Goal: Book appointment/travel/reservation

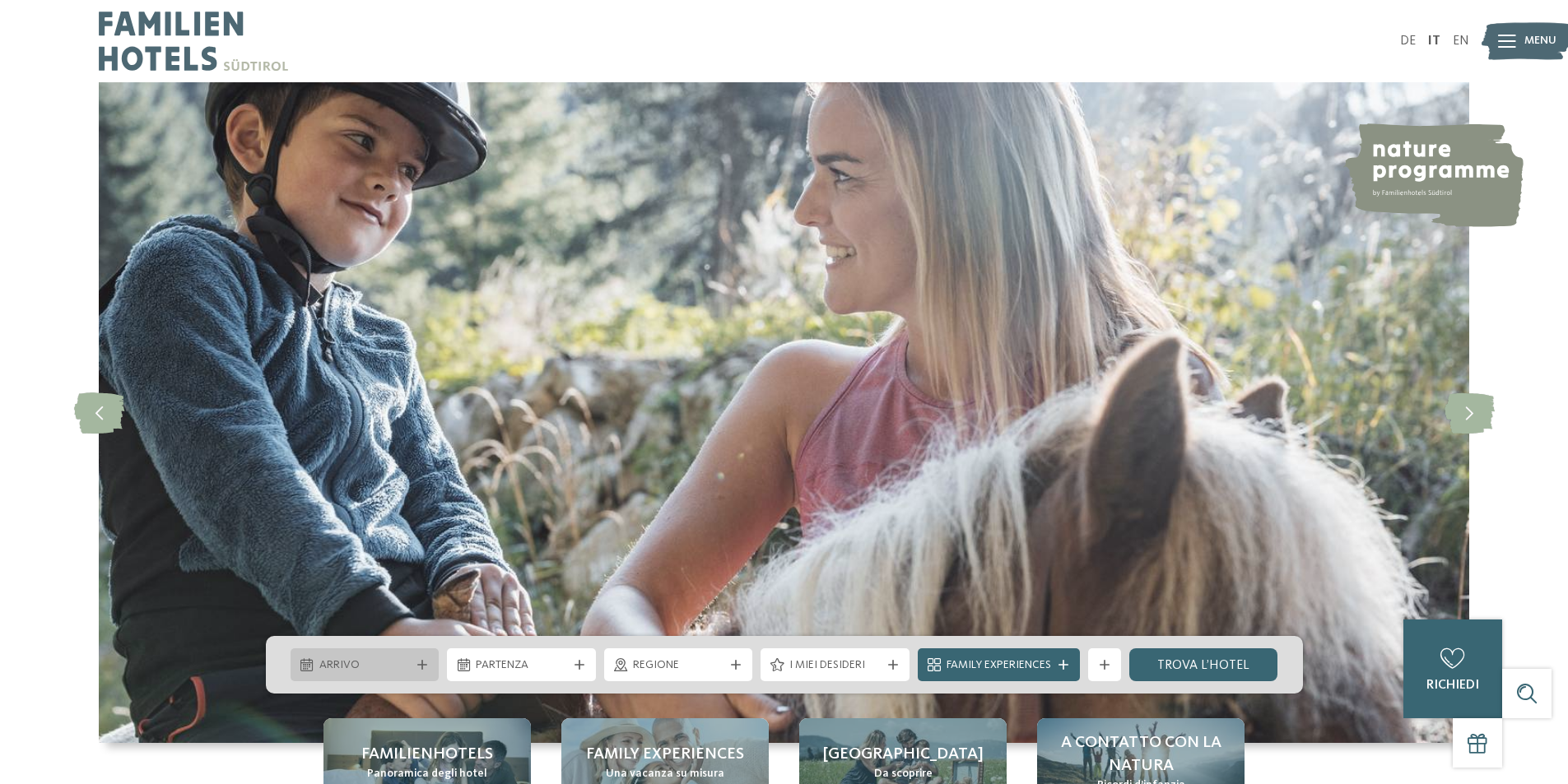
click at [420, 656] on div "Arrivo" at bounding box center [365, 665] width 149 height 33
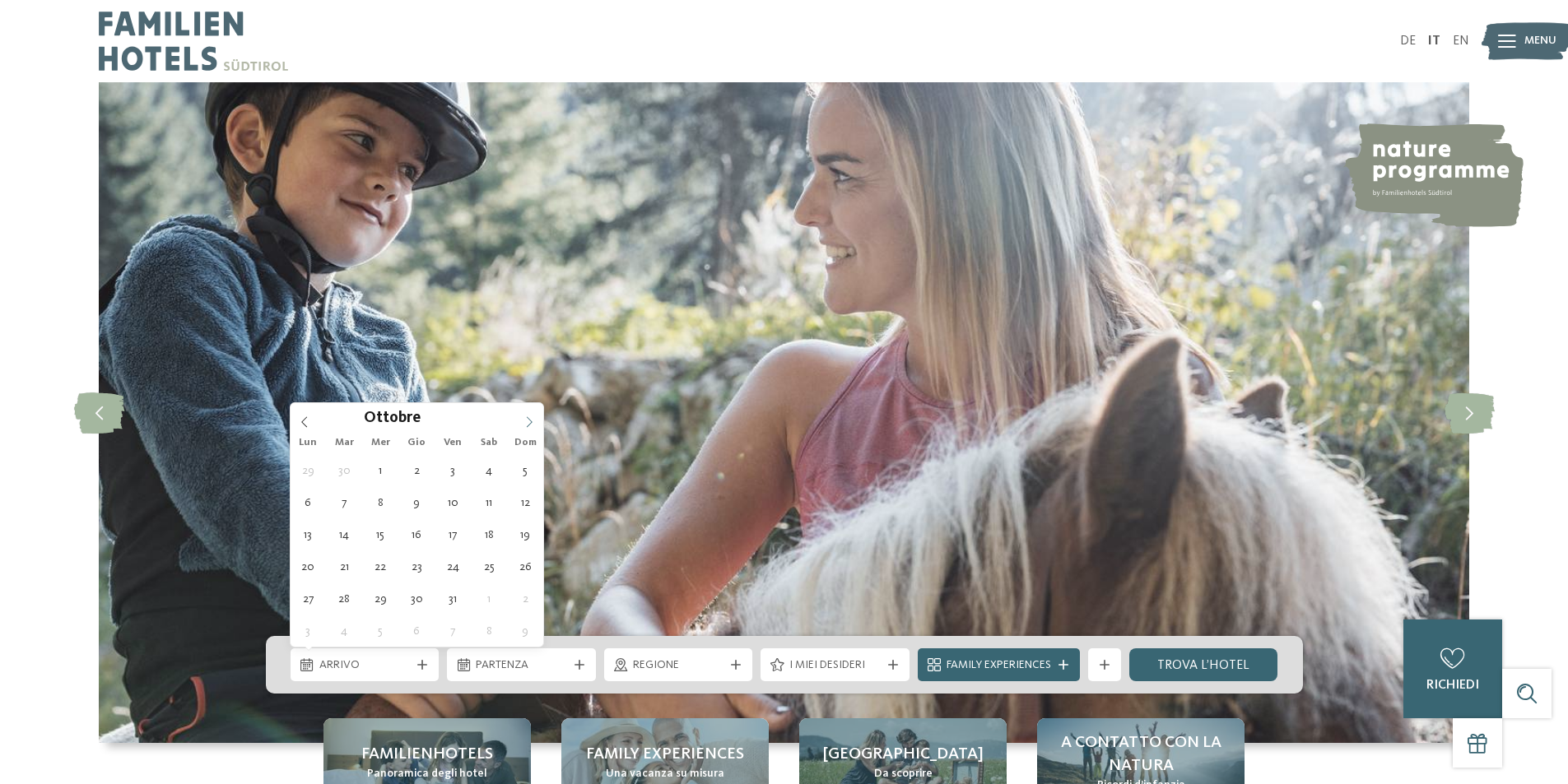
click at [521, 422] on span at bounding box center [529, 417] width 28 height 28
type div "06.10.2025"
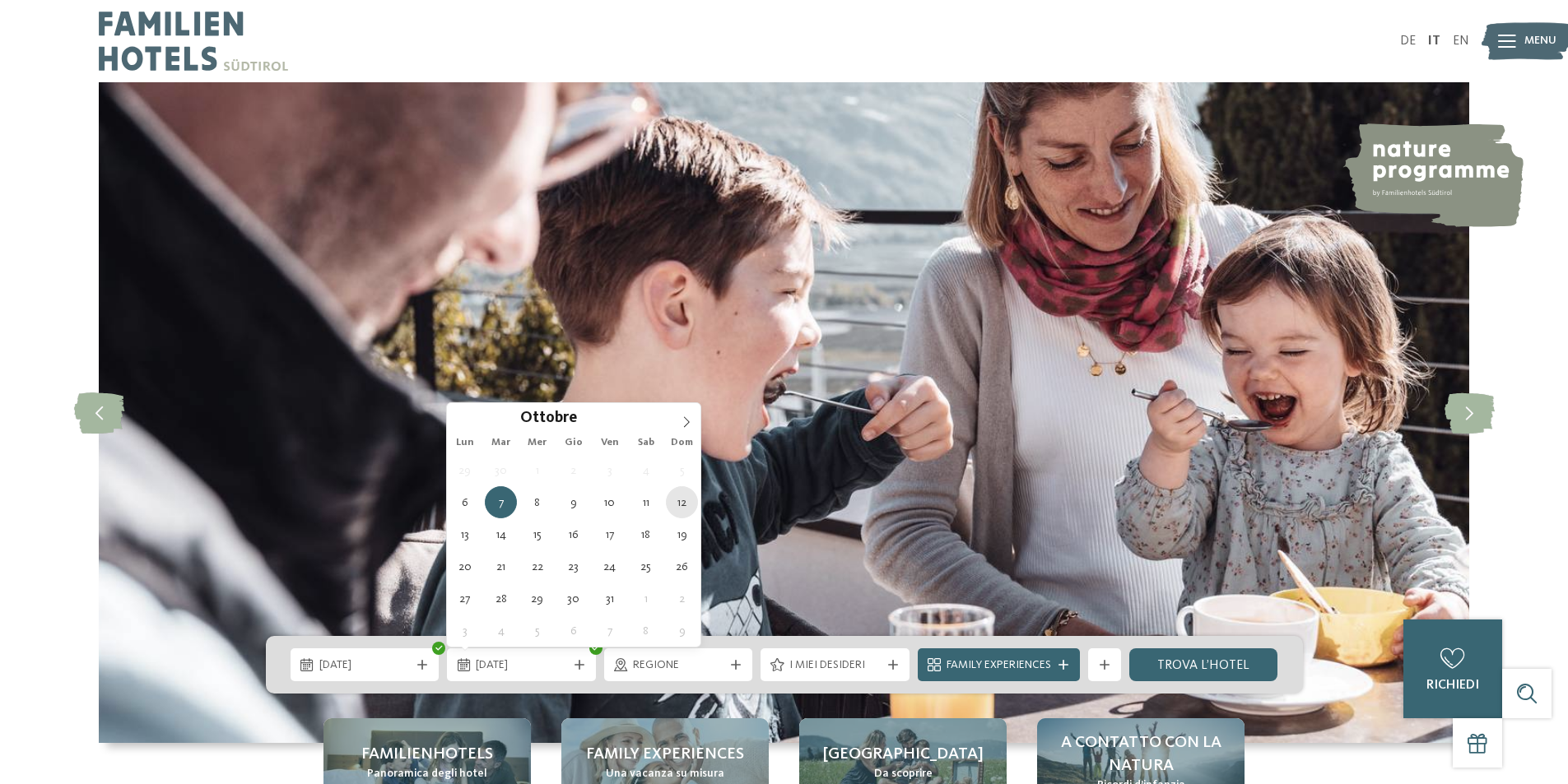
type div "12.10.2025"
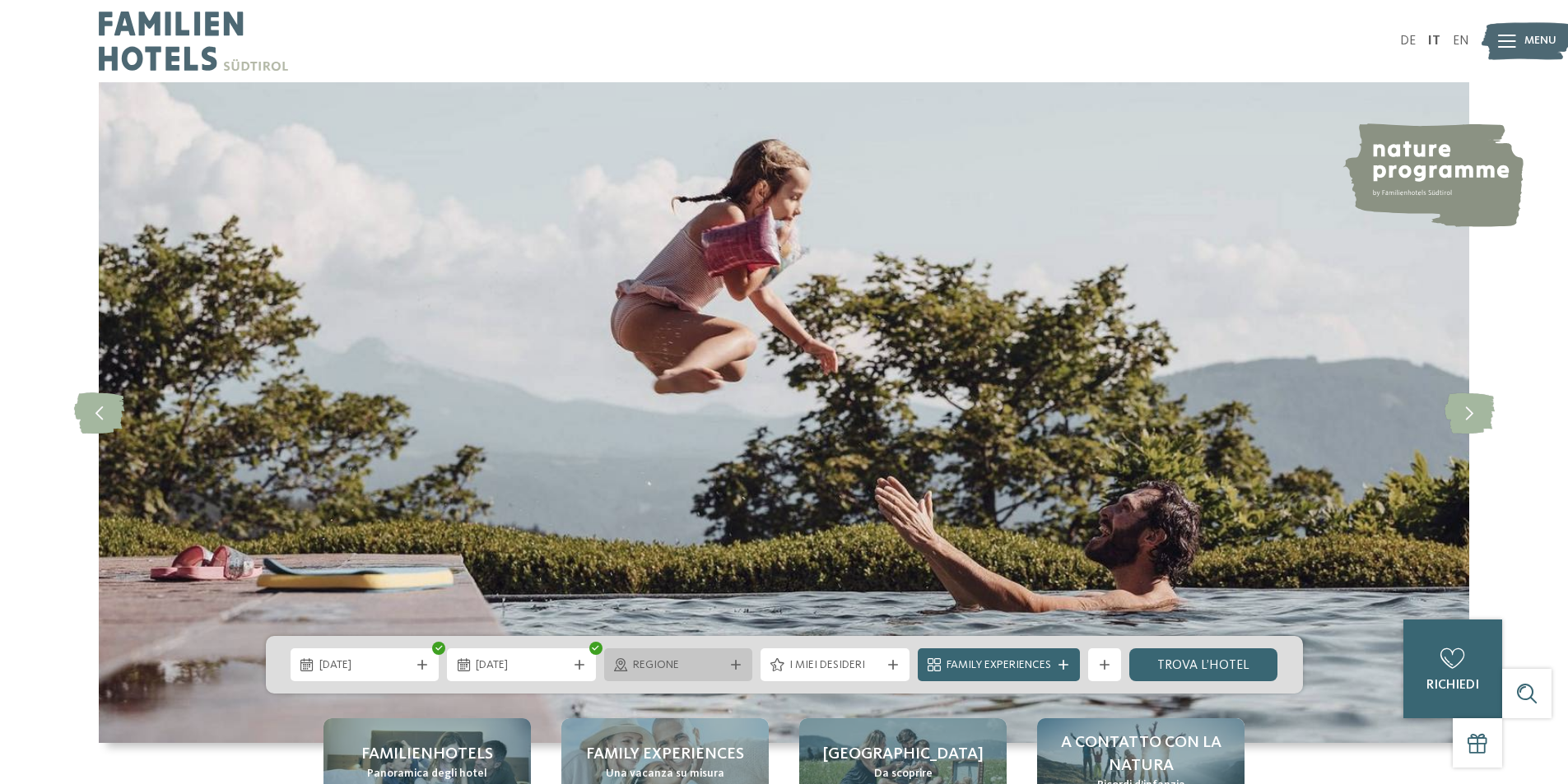
click at [714, 666] on span "Regione" at bounding box center [679, 666] width 92 height 17
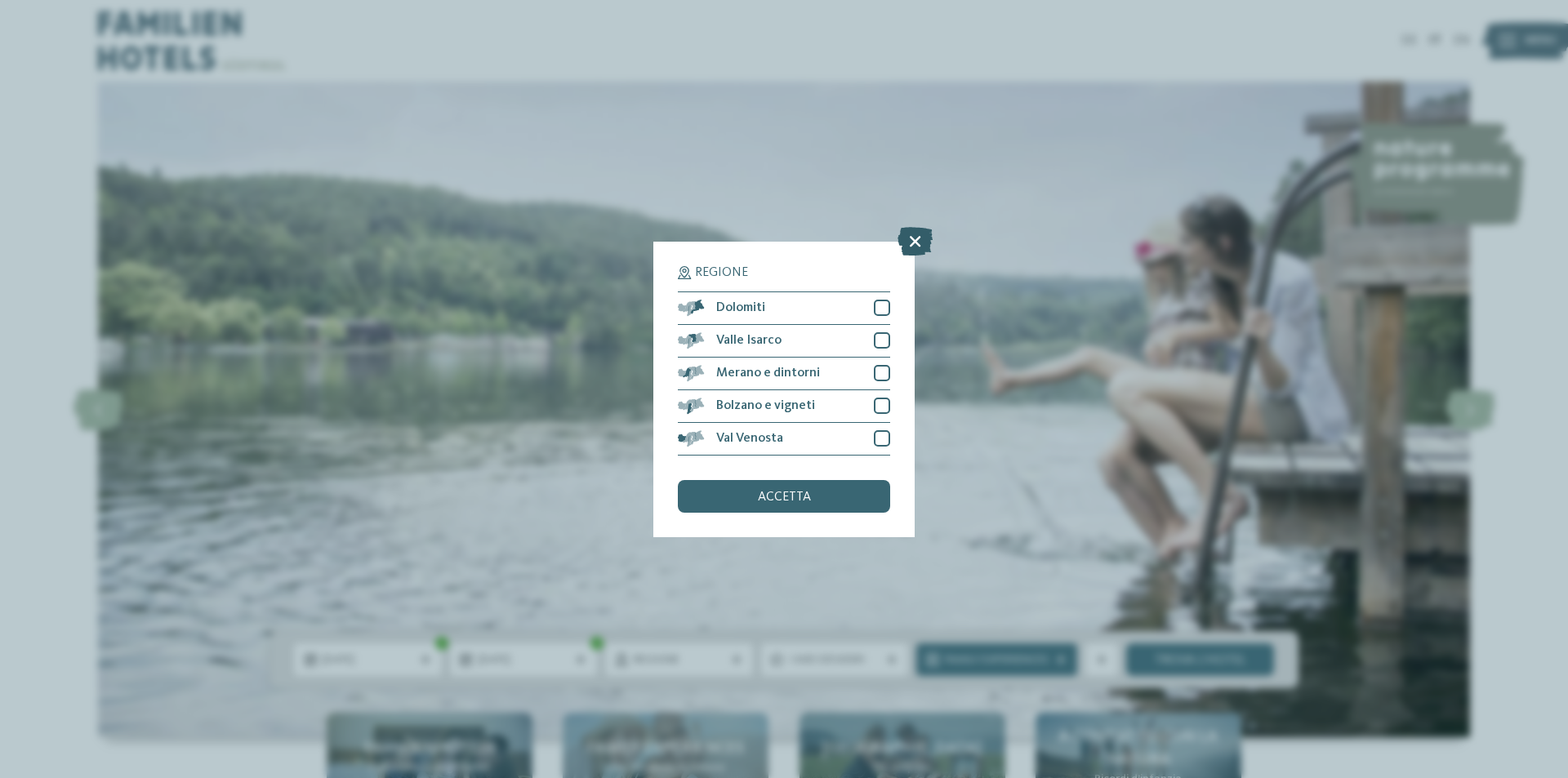
click at [915, 240] on icon at bounding box center [915, 241] width 35 height 29
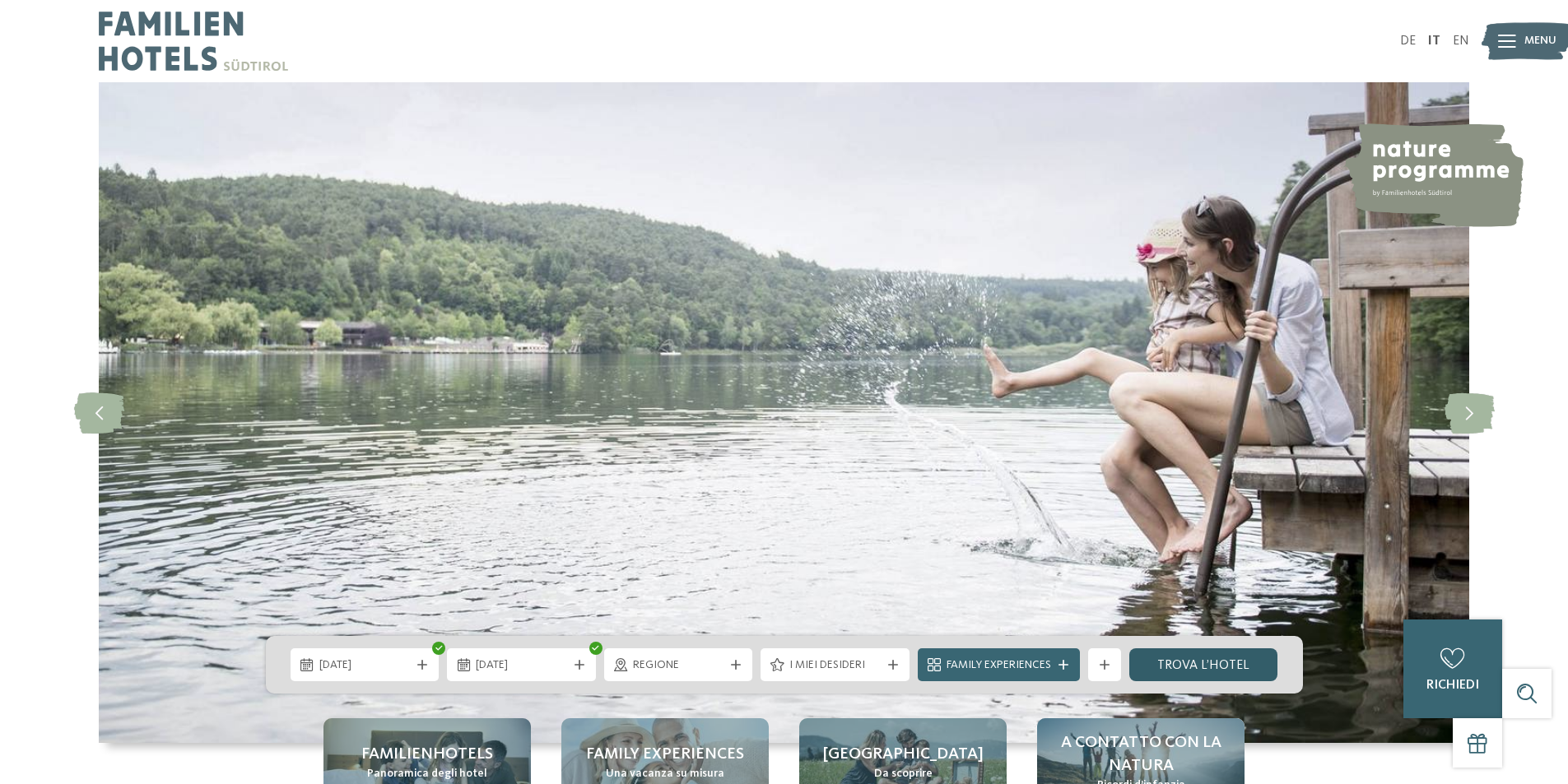
click at [1226, 660] on link "trova l’hotel" at bounding box center [1204, 665] width 149 height 33
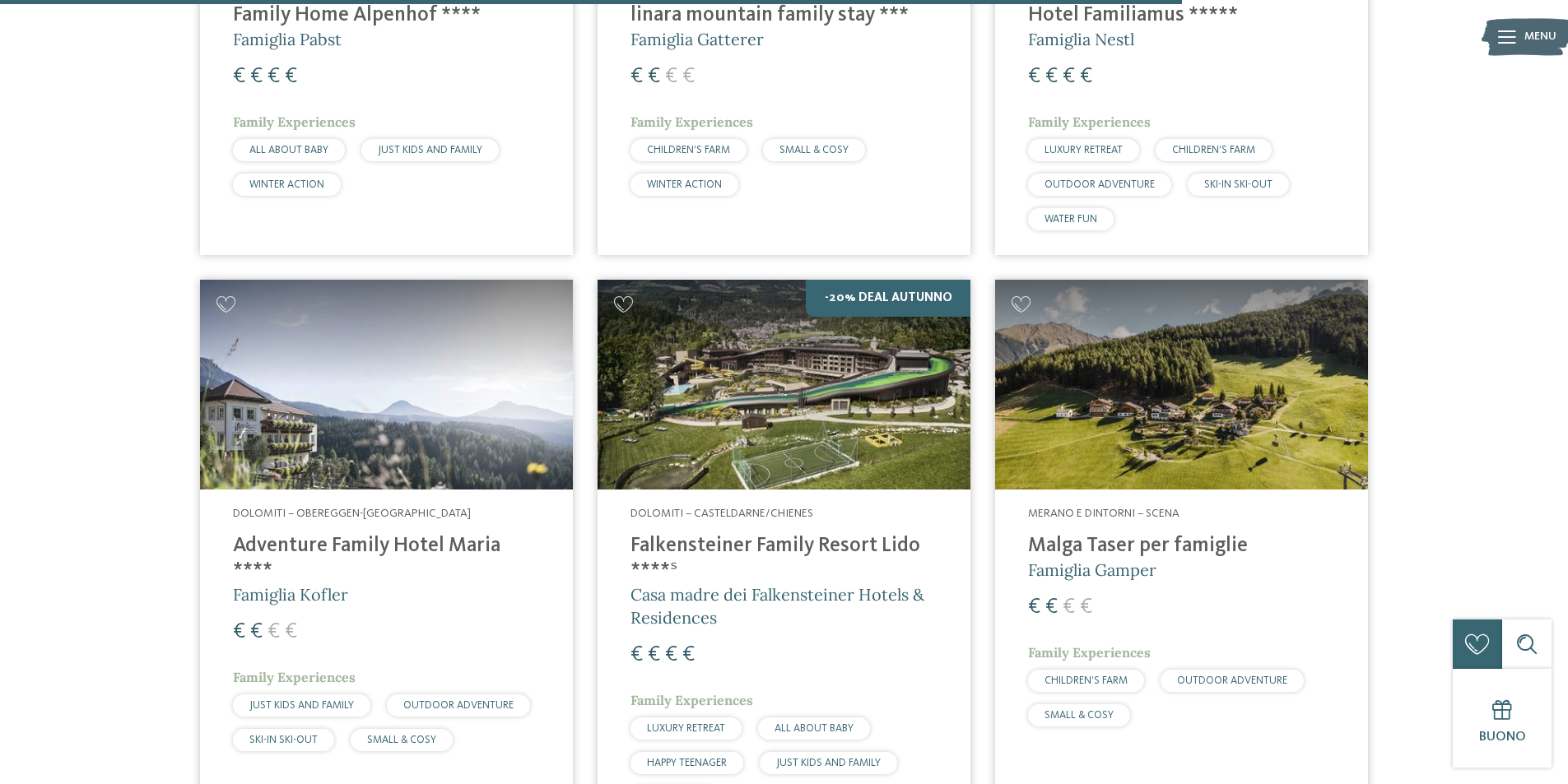
scroll to position [3148, 0]
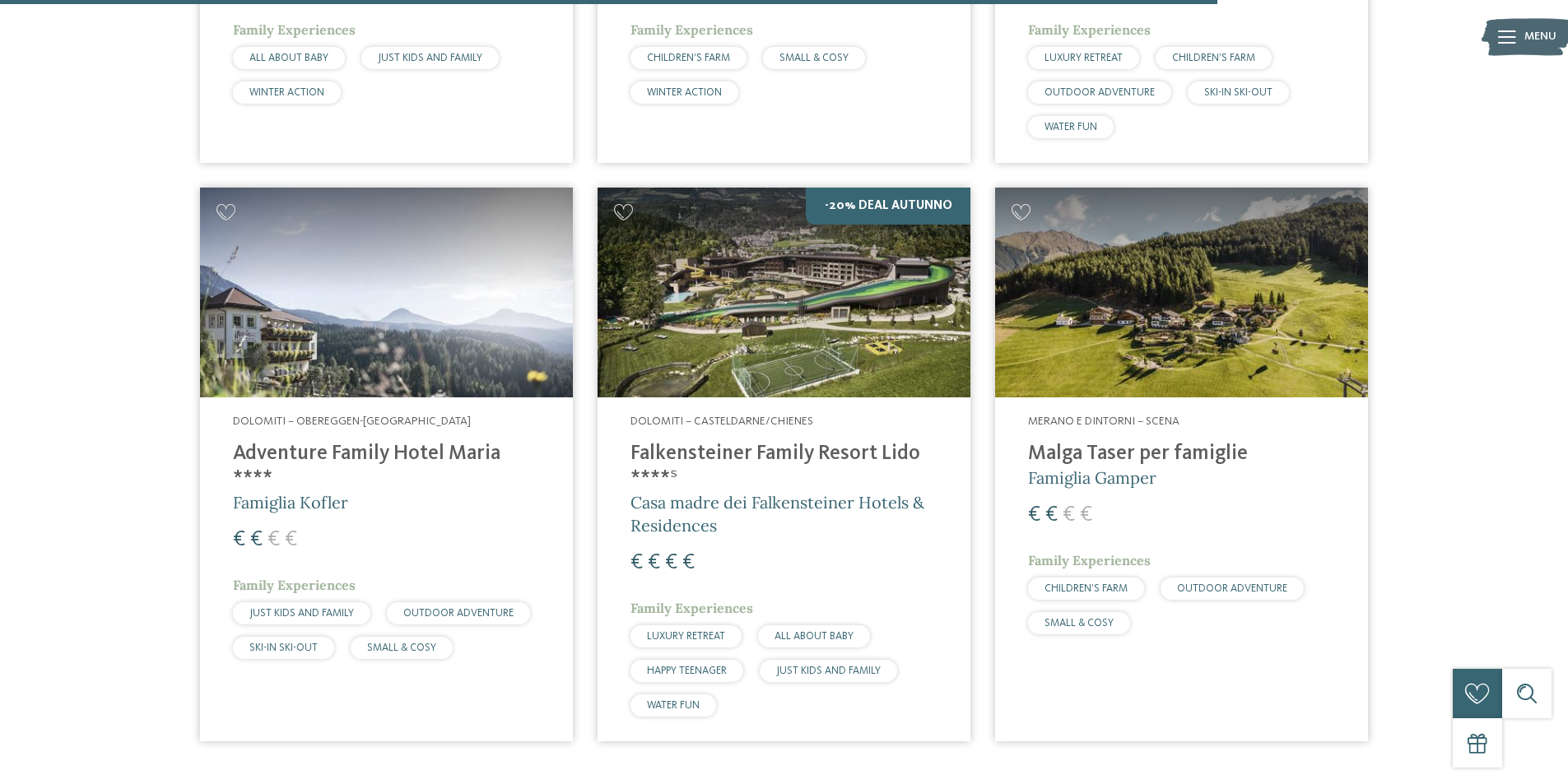
click at [376, 442] on h4 "Adventure Family Hotel Maria ****" at bounding box center [386, 466] width 307 height 49
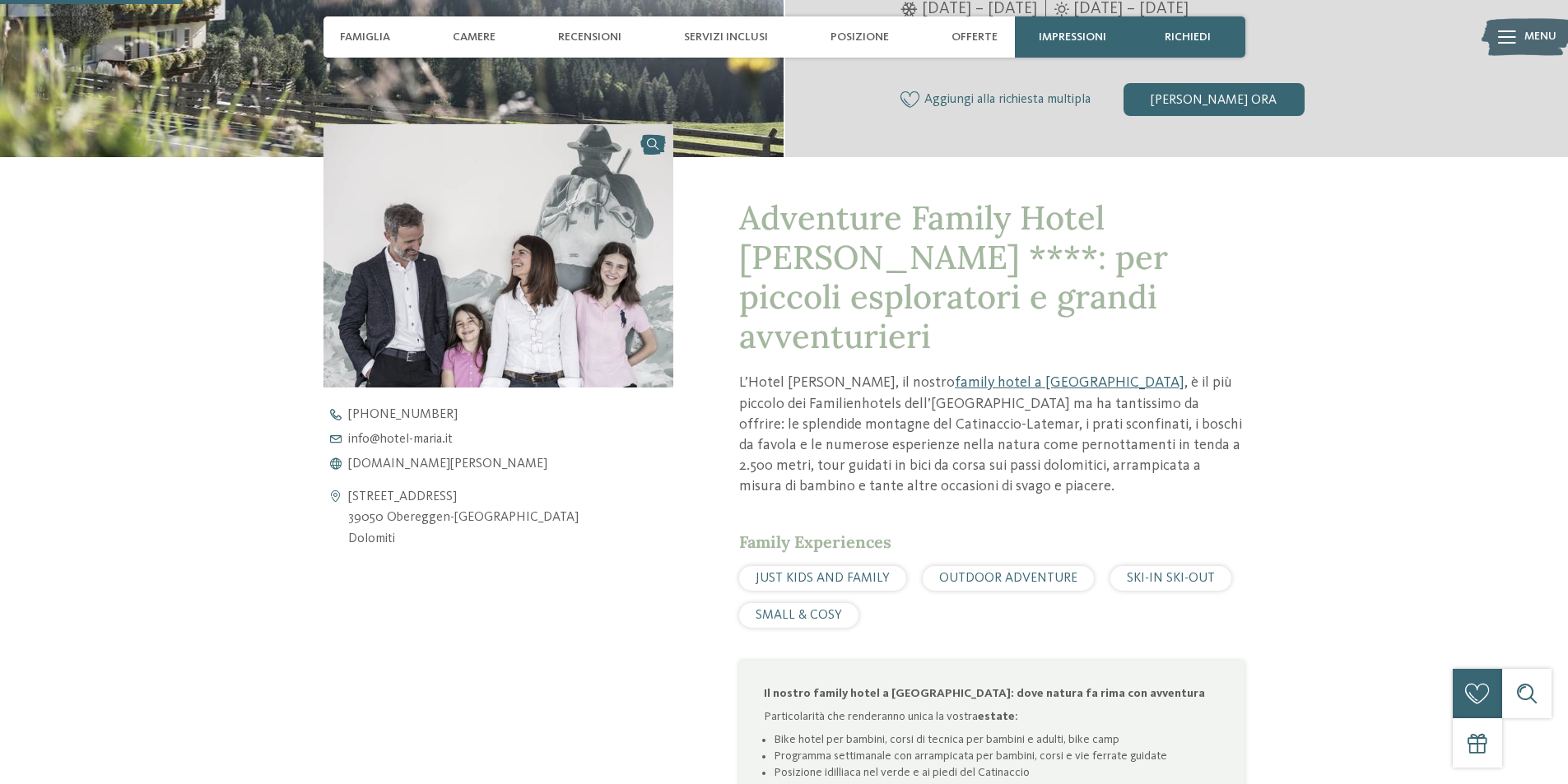
scroll to position [576, 0]
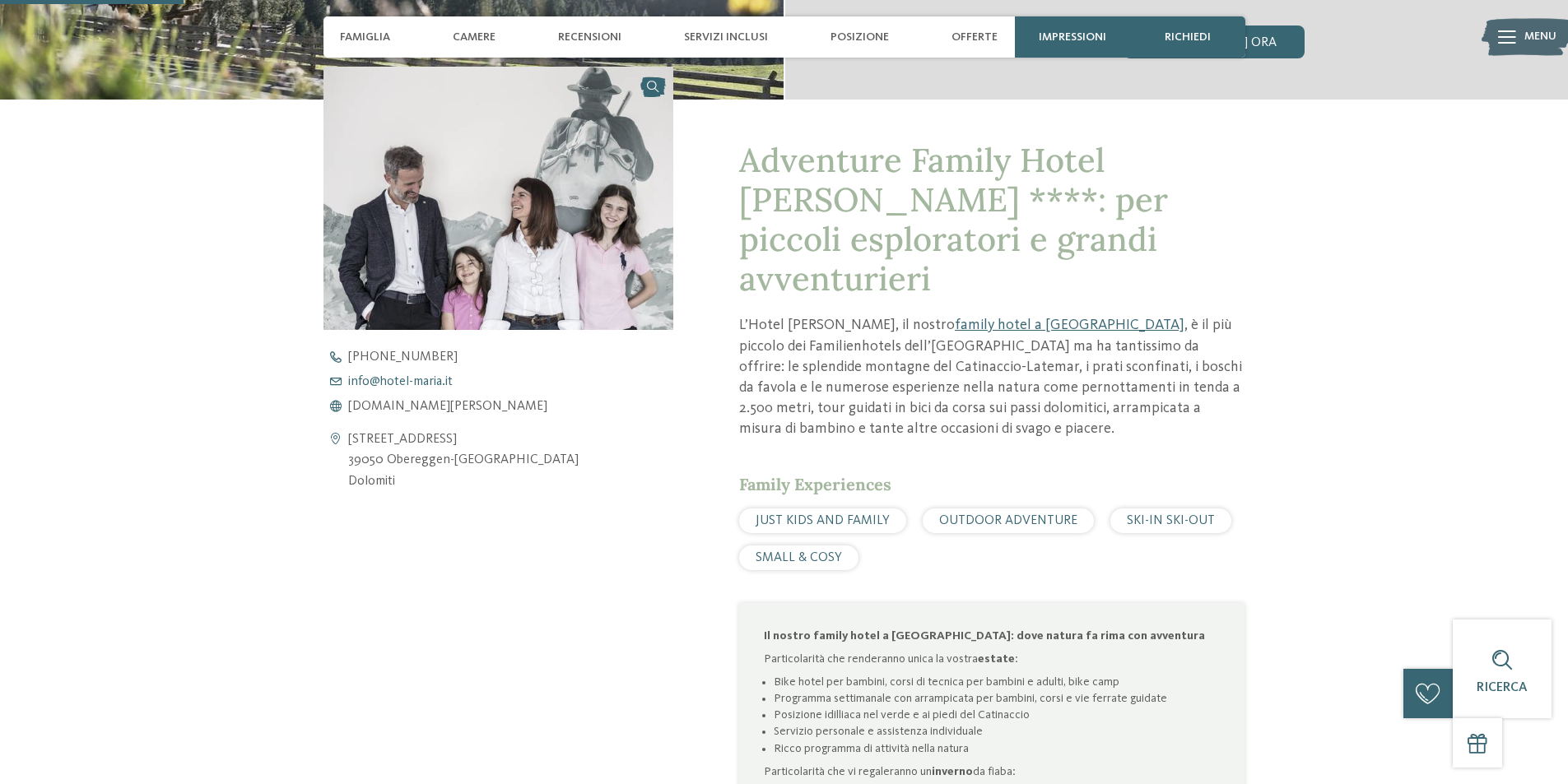
click at [397, 382] on span "info@ no-spam. hotel-maria. no-spam. it" at bounding box center [400, 382] width 104 height 13
click at [392, 404] on span "www.hotel-maria.it" at bounding box center [448, 407] width 199 height 13
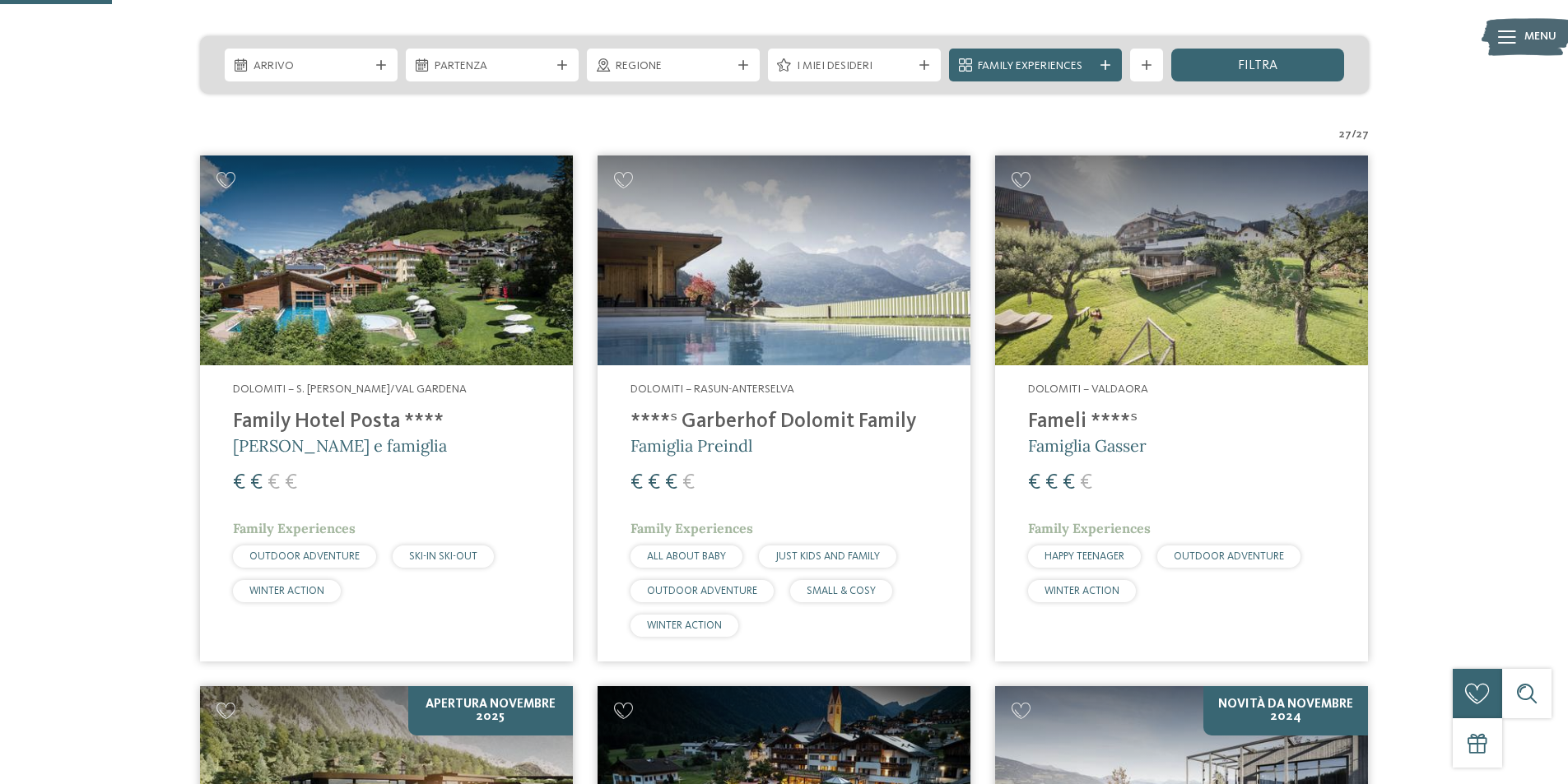
scroll to position [412, 0]
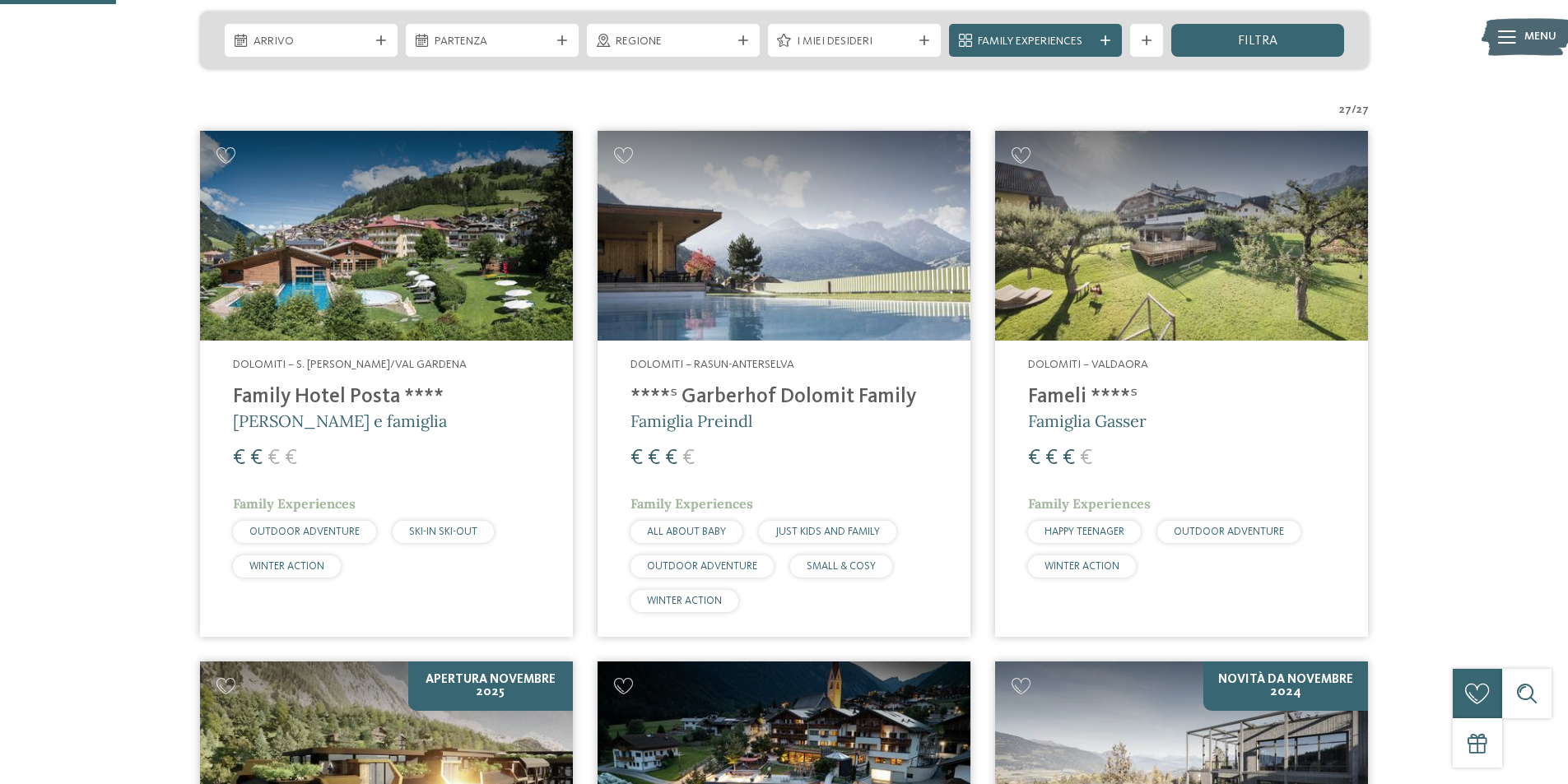
click at [708, 397] on h4 "****ˢ Garberhof Dolomit Family" at bounding box center [784, 397] width 307 height 25
click at [301, 394] on h4 "Family Hotel Posta ****" at bounding box center [386, 397] width 307 height 25
click at [1063, 395] on h4 "Fameli ****ˢ" at bounding box center [1181, 397] width 307 height 25
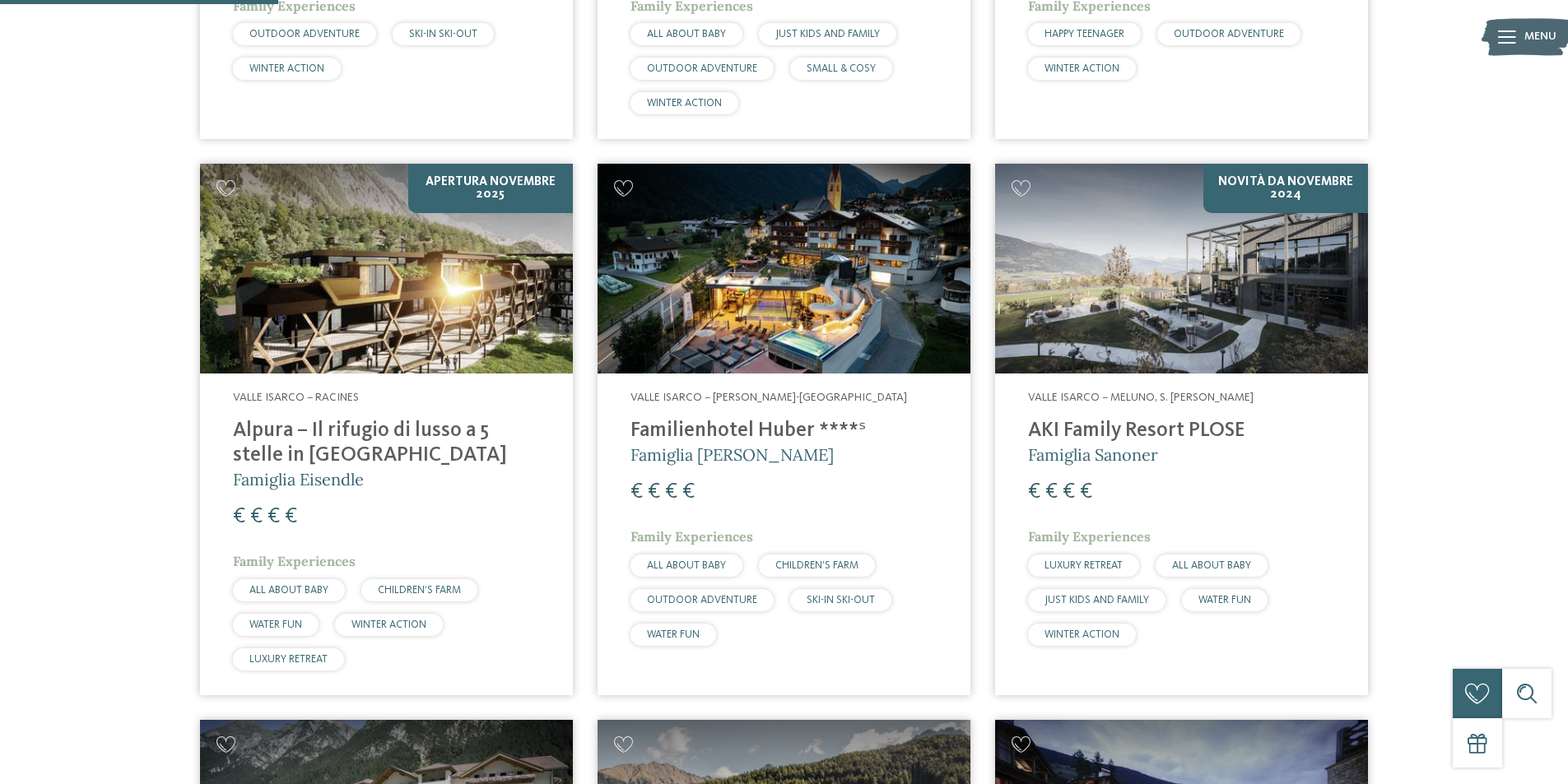
scroll to position [987, 0]
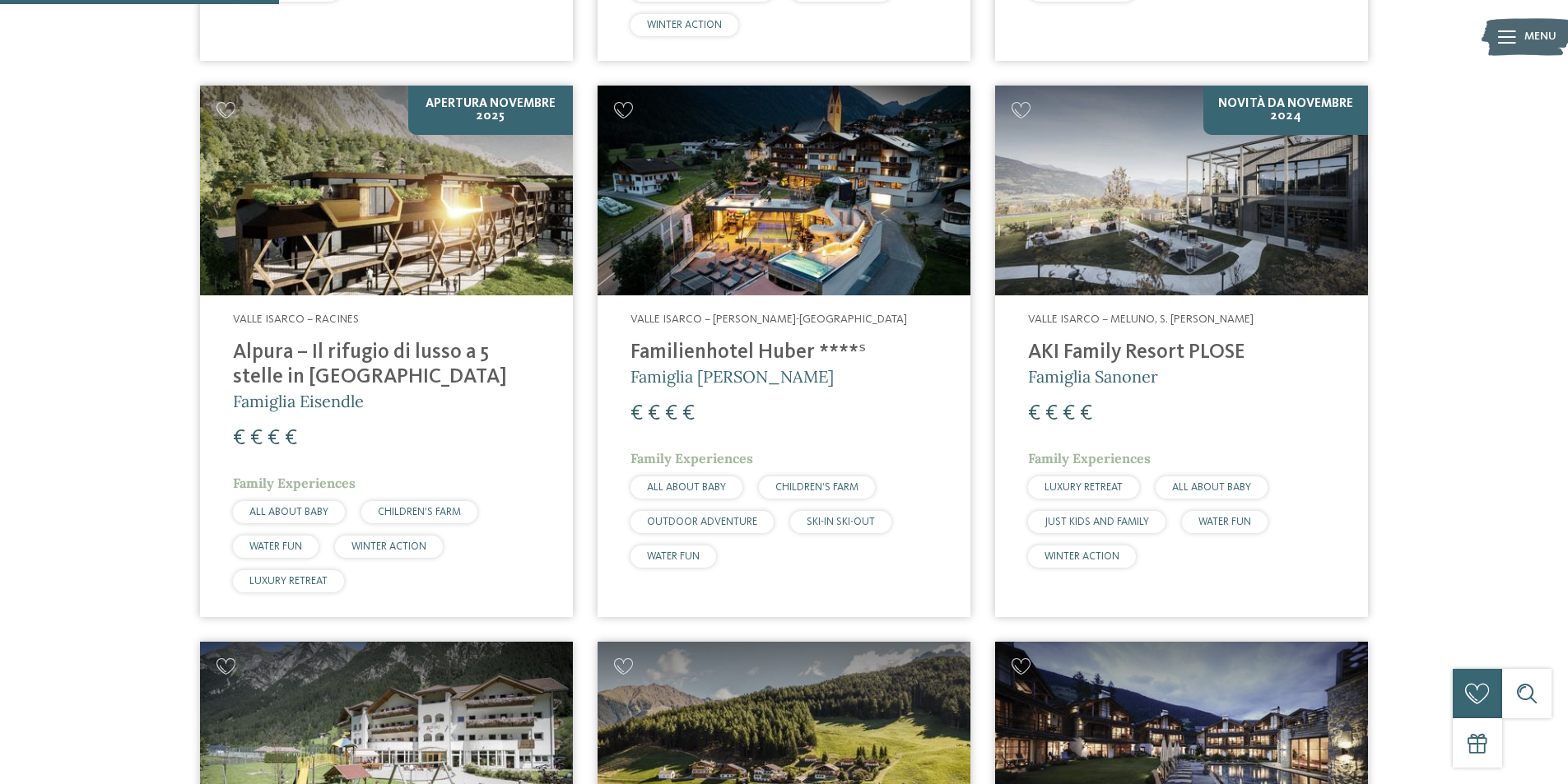
click at [714, 350] on h4 "Familienhotel Huber ****ˢ" at bounding box center [784, 353] width 307 height 25
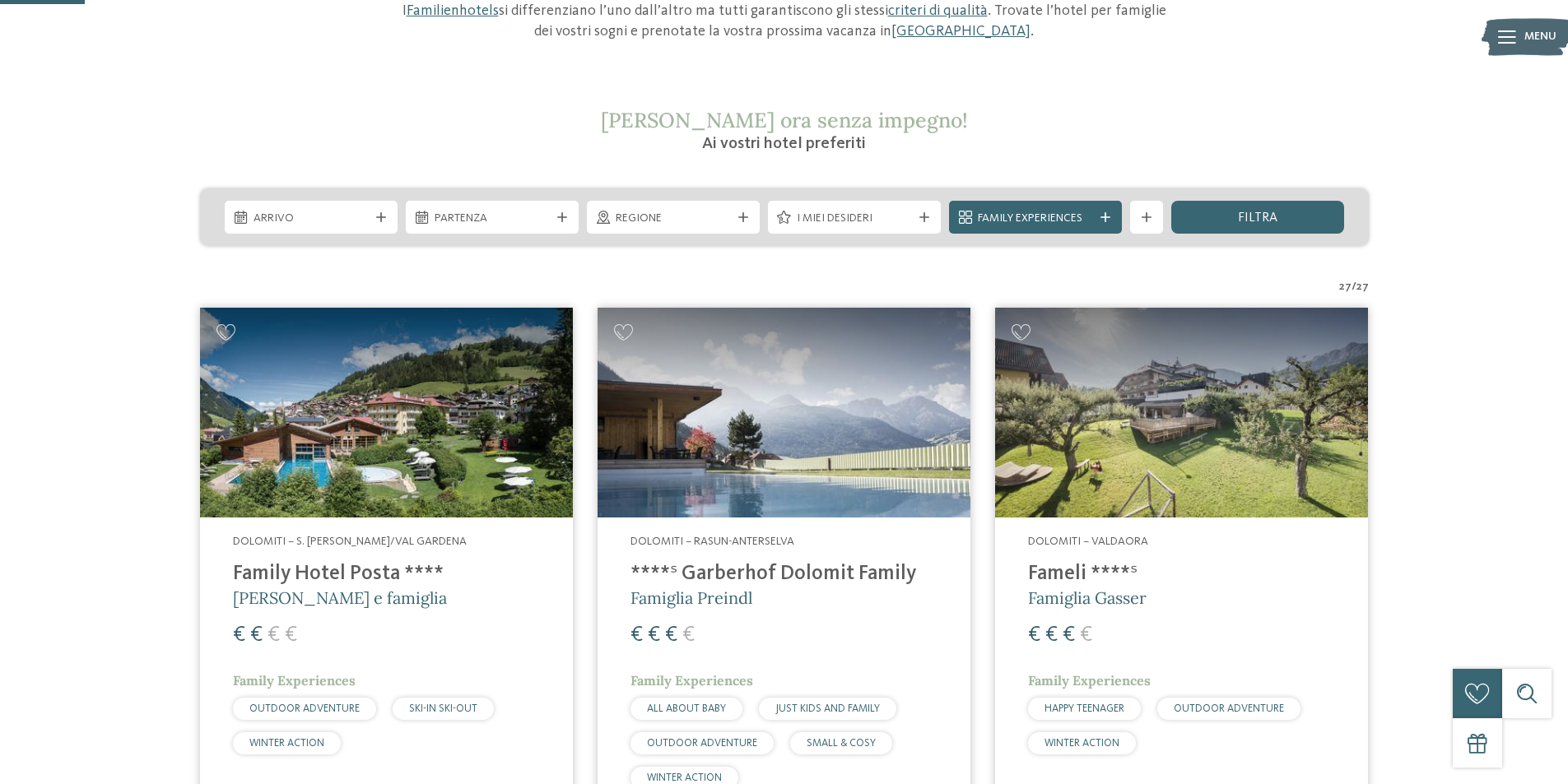
scroll to position [0, 0]
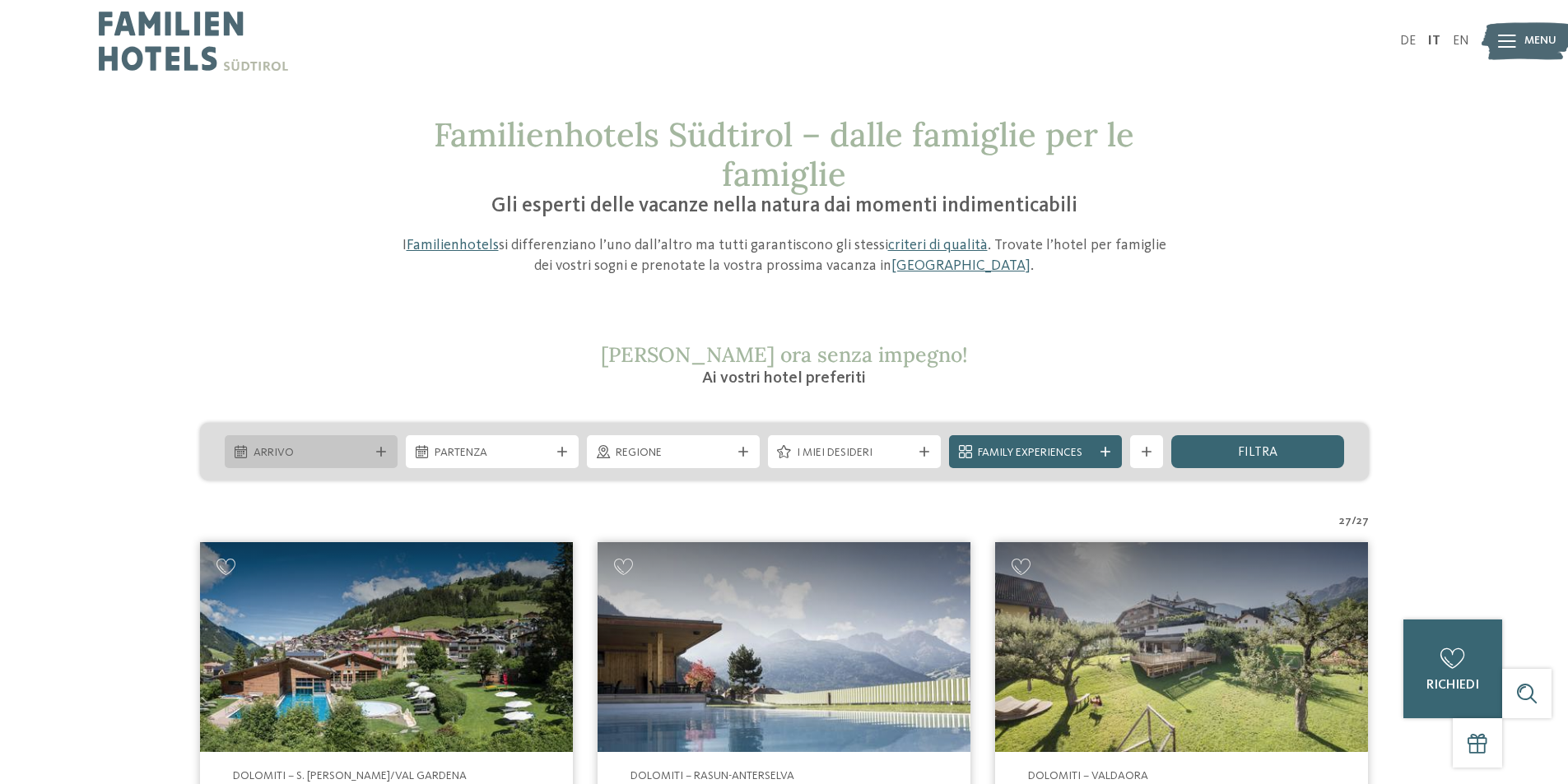
click at [363, 449] on span "Arrivo" at bounding box center [311, 453] width 115 height 17
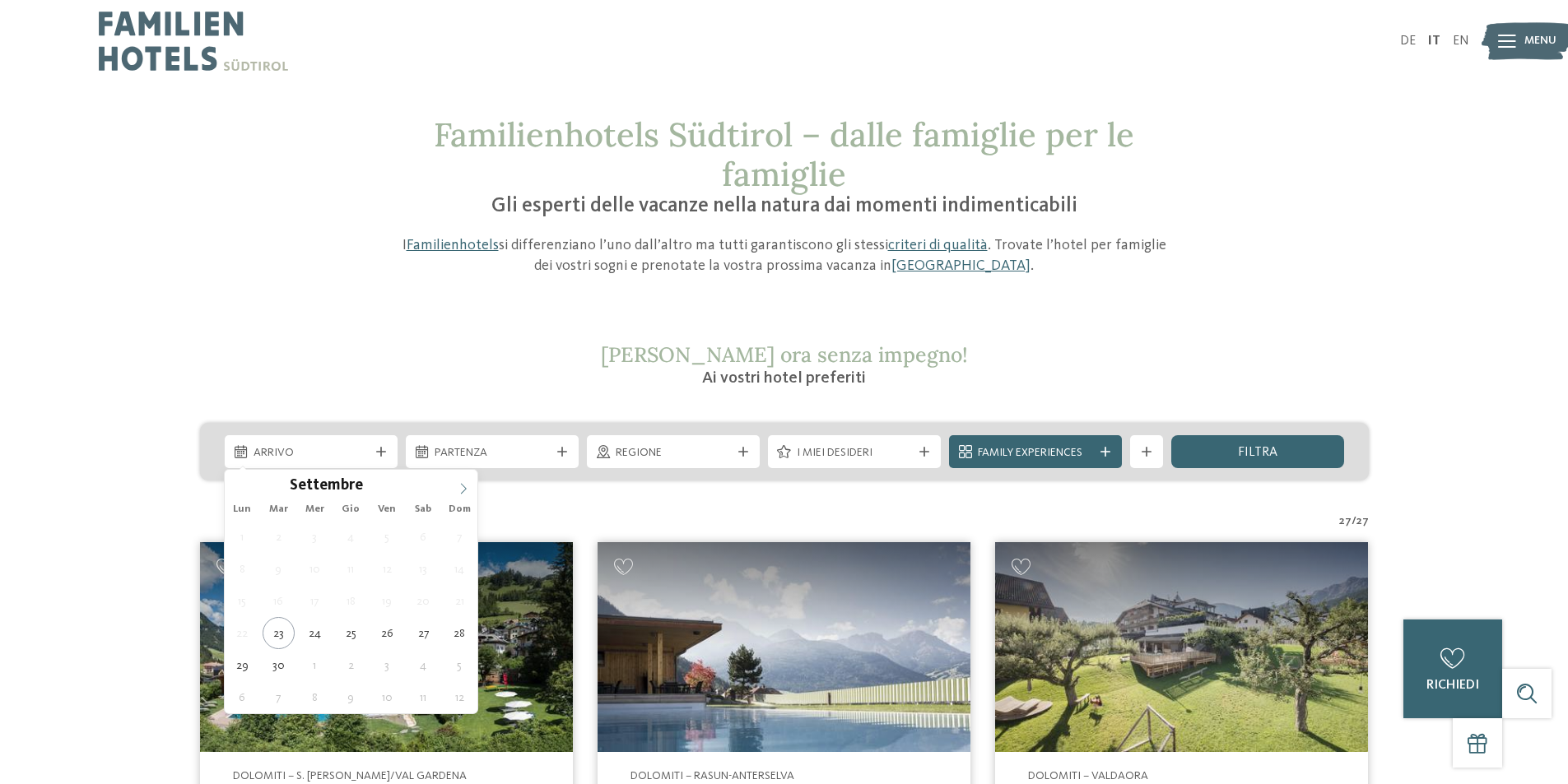
click at [461, 487] on icon at bounding box center [463, 489] width 12 height 12
type div "01.10.2025"
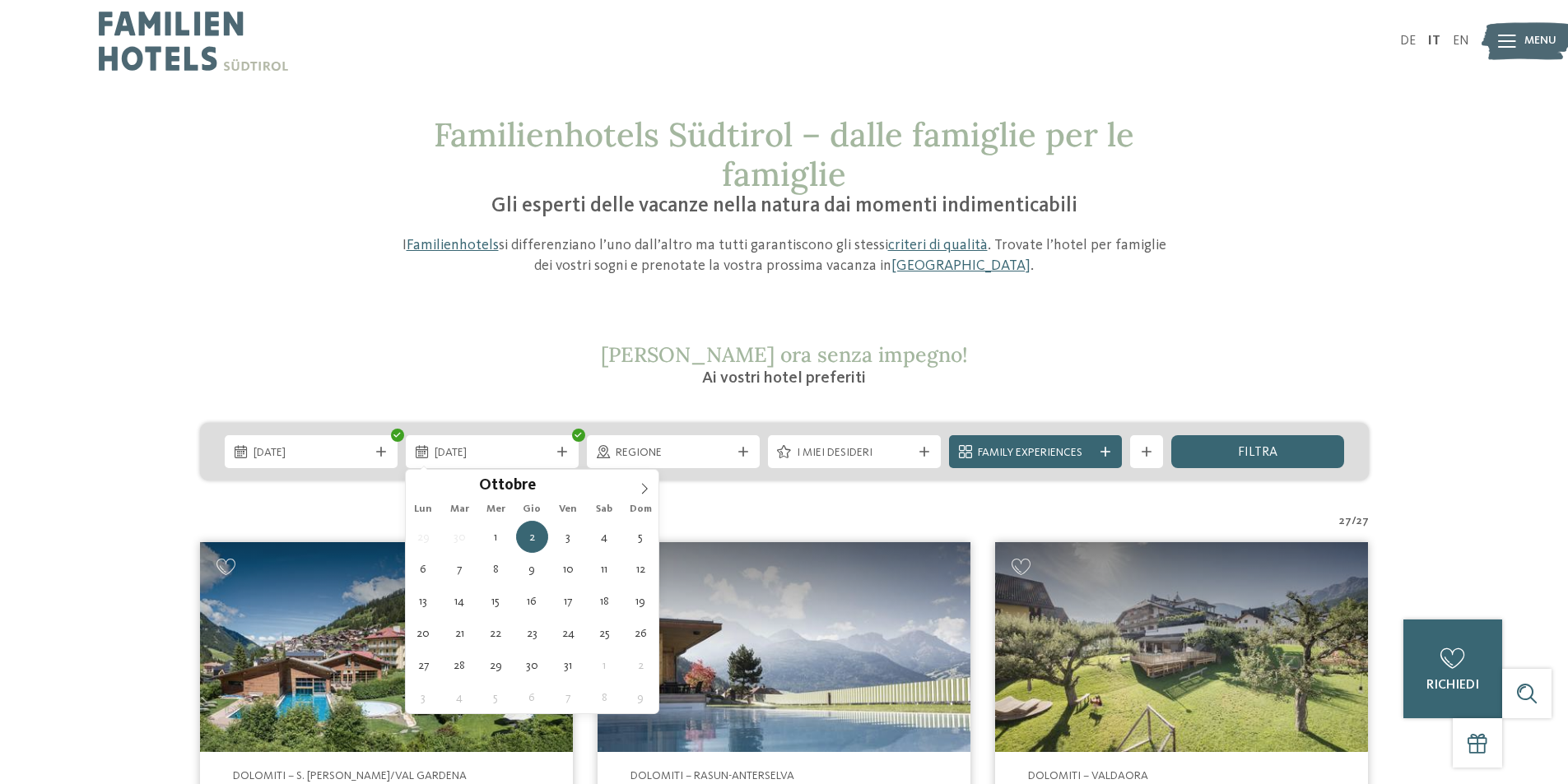
type div "12.10.2025"
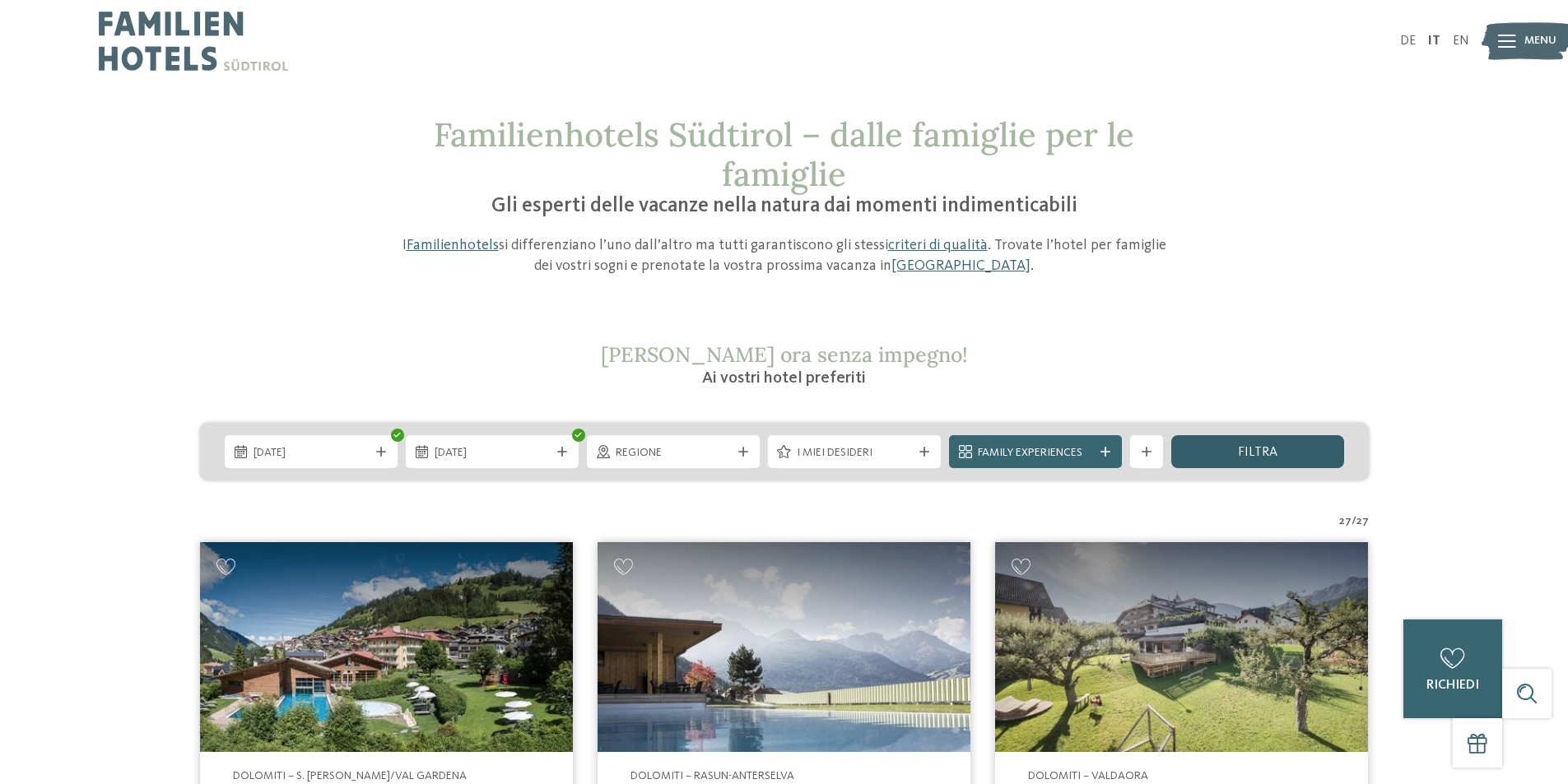
click at [1280, 457] on div "filtra" at bounding box center [1257, 452] width 173 height 33
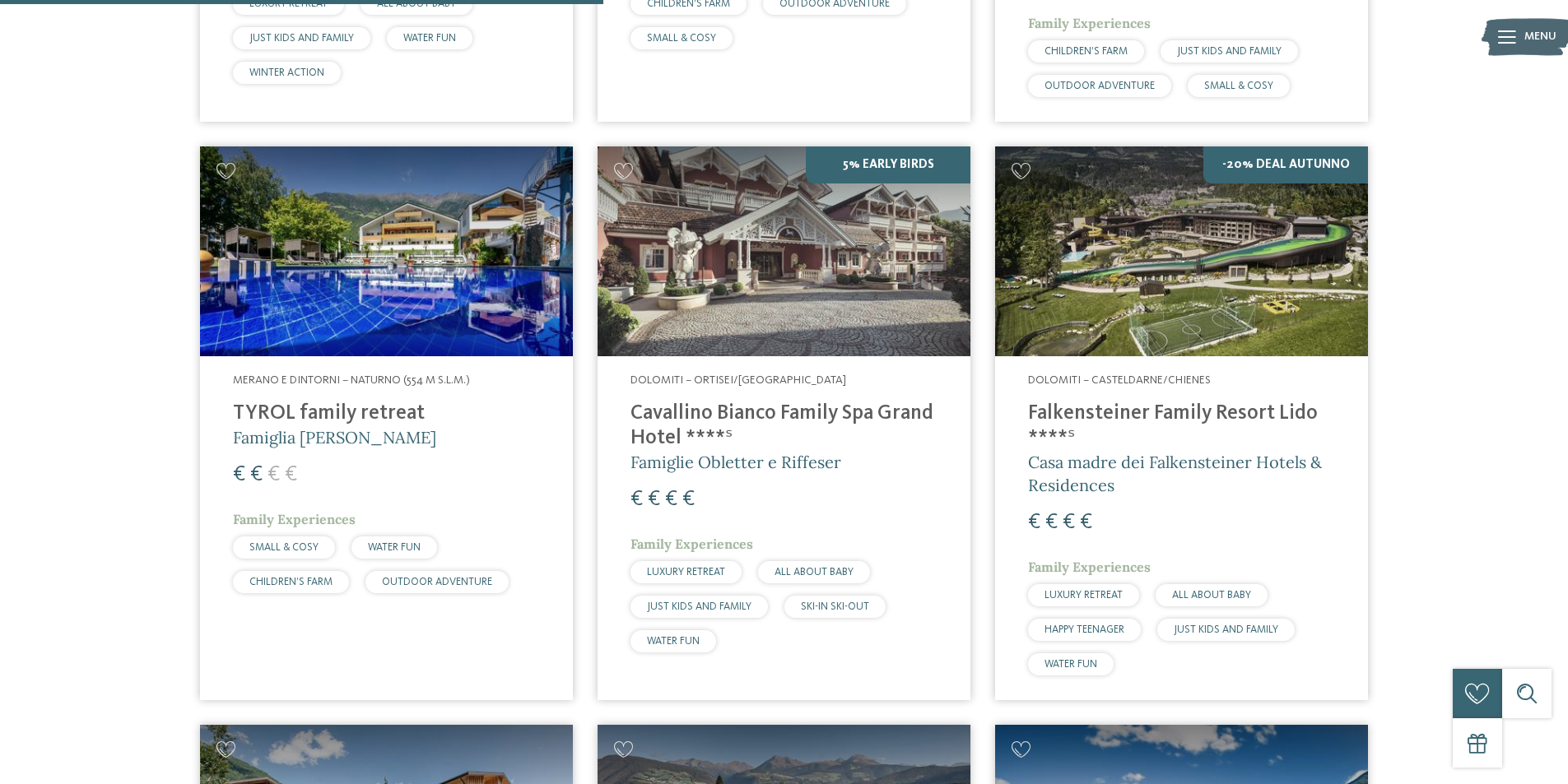
scroll to position [1563, 0]
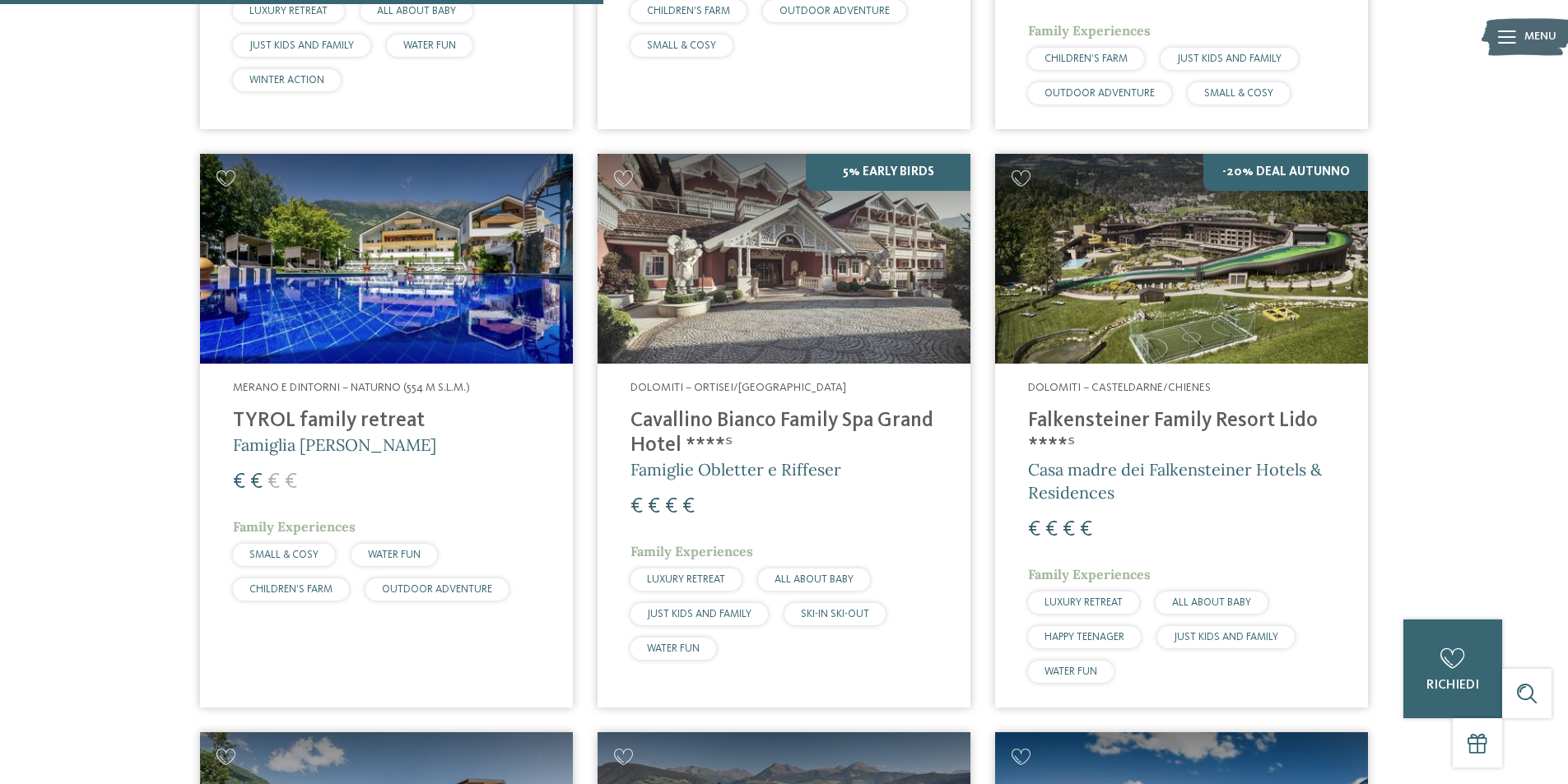
click at [1150, 411] on h4 "Falkensteiner Family Resort Lido ****ˢ" at bounding box center [1181, 433] width 307 height 49
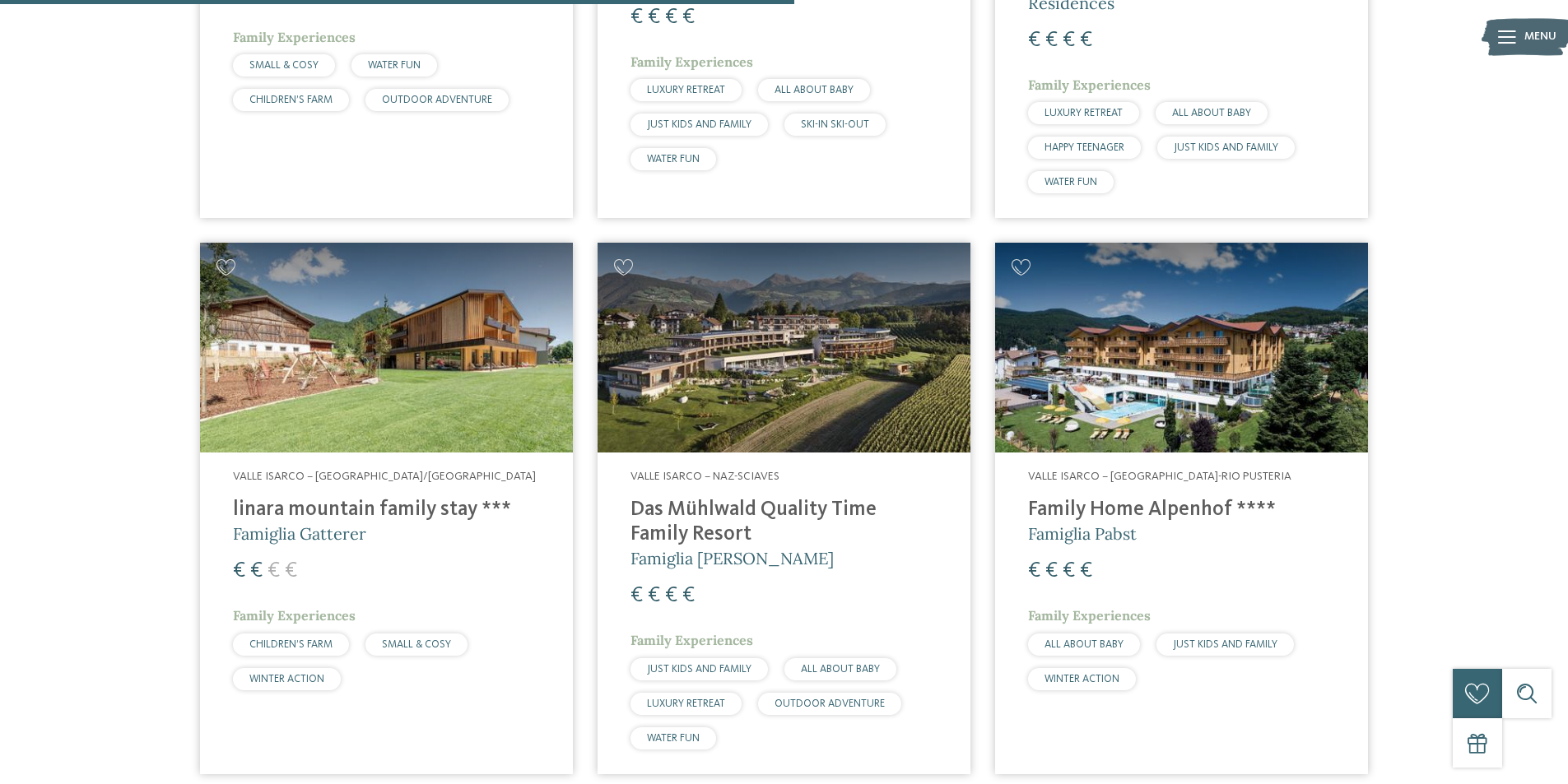
scroll to position [2057, 0]
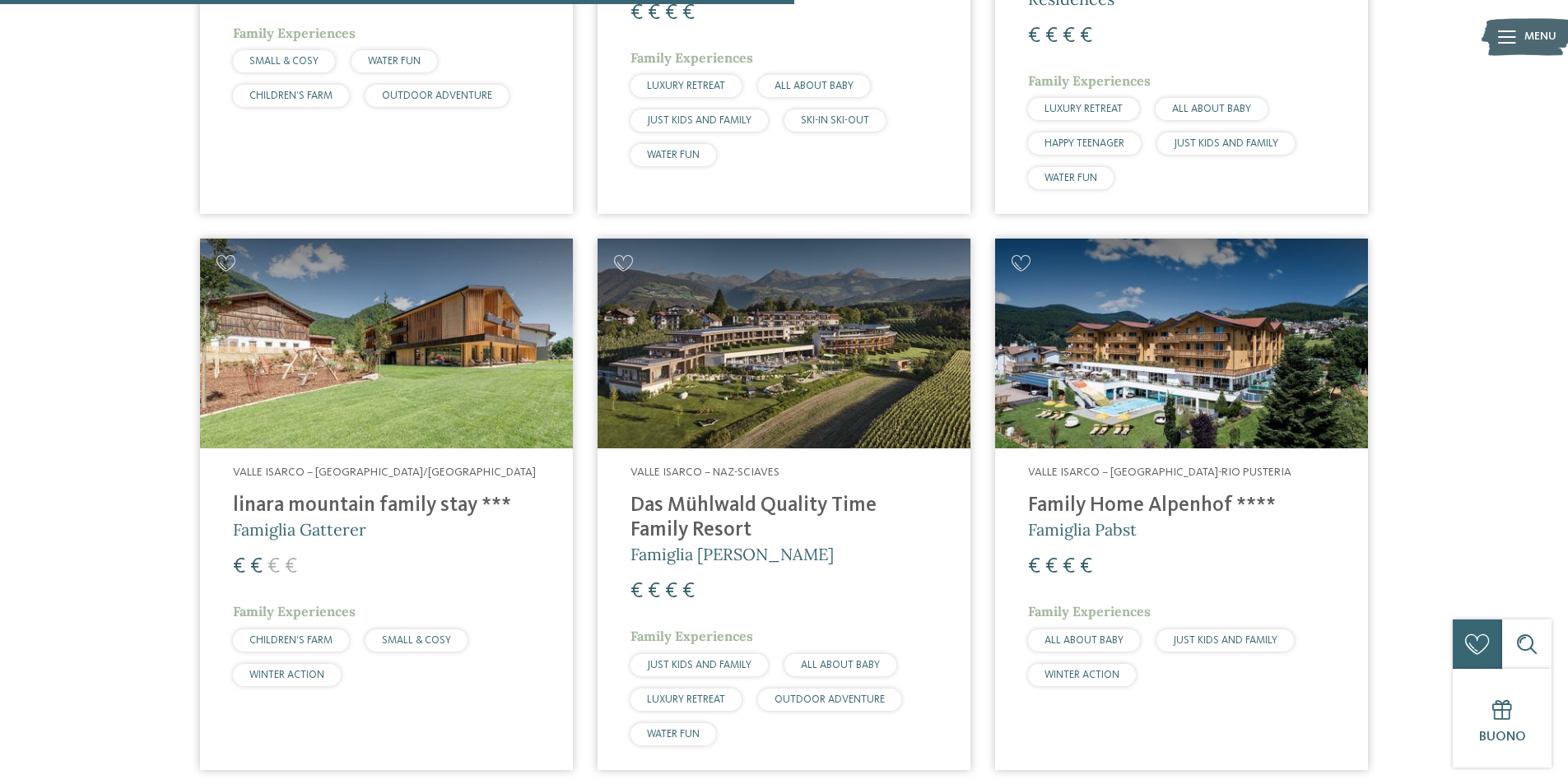
click at [1110, 494] on h4 "Family Home Alpenhof ****" at bounding box center [1181, 507] width 307 height 25
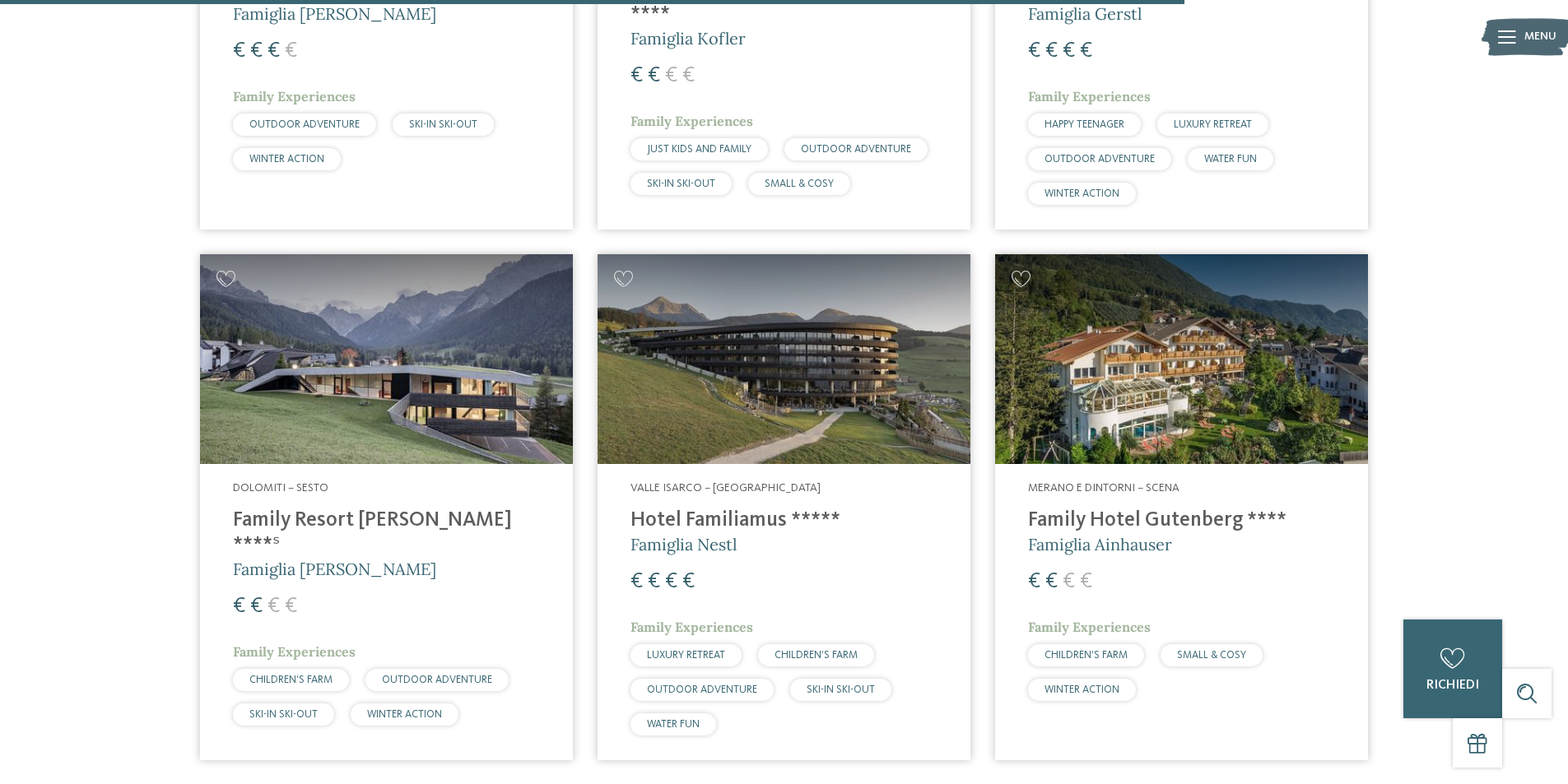
scroll to position [3209, 0]
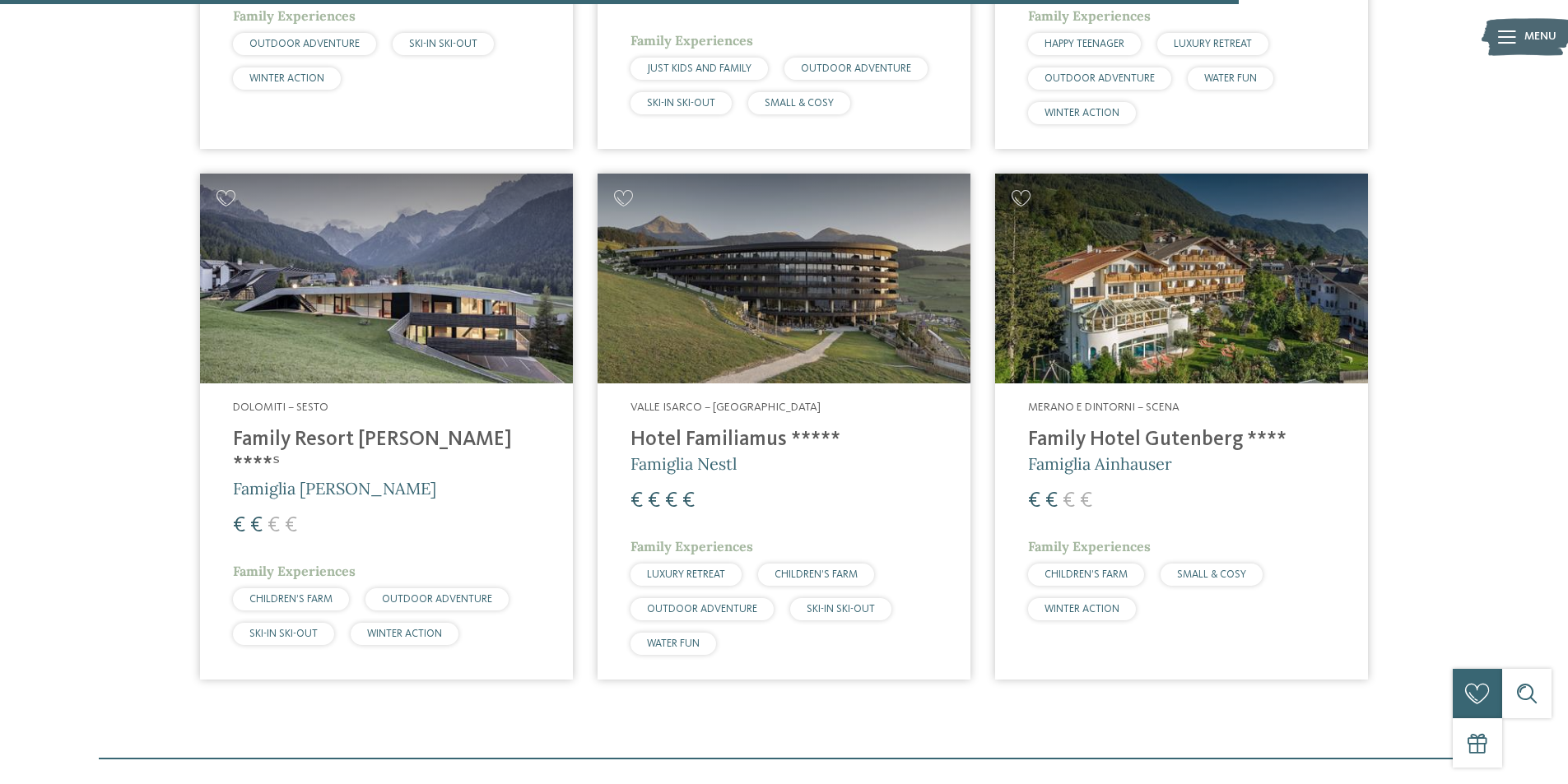
click at [294, 428] on h4 "Family Resort [PERSON_NAME] ****ˢ" at bounding box center [386, 452] width 307 height 49
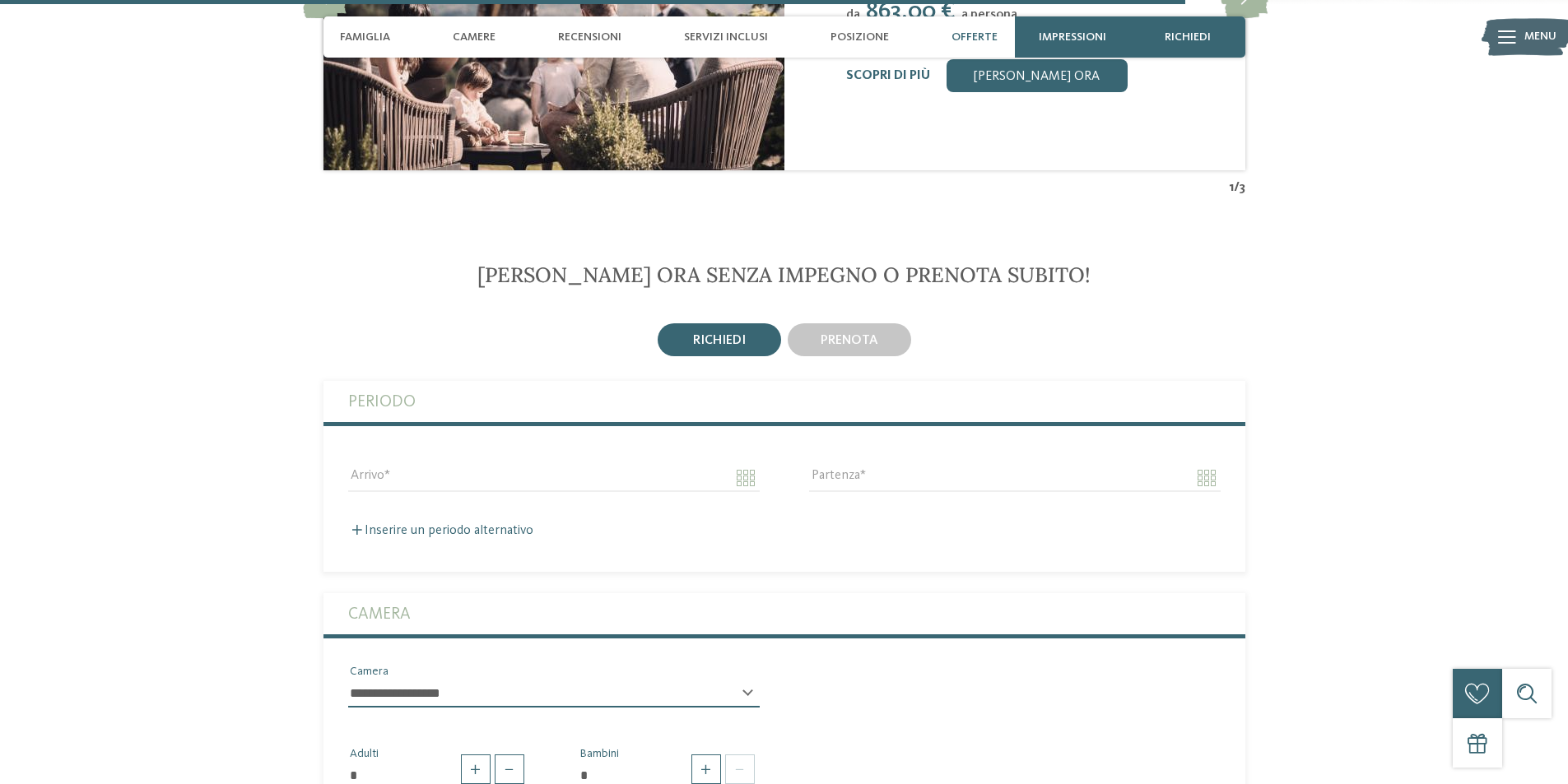
scroll to position [4772, 0]
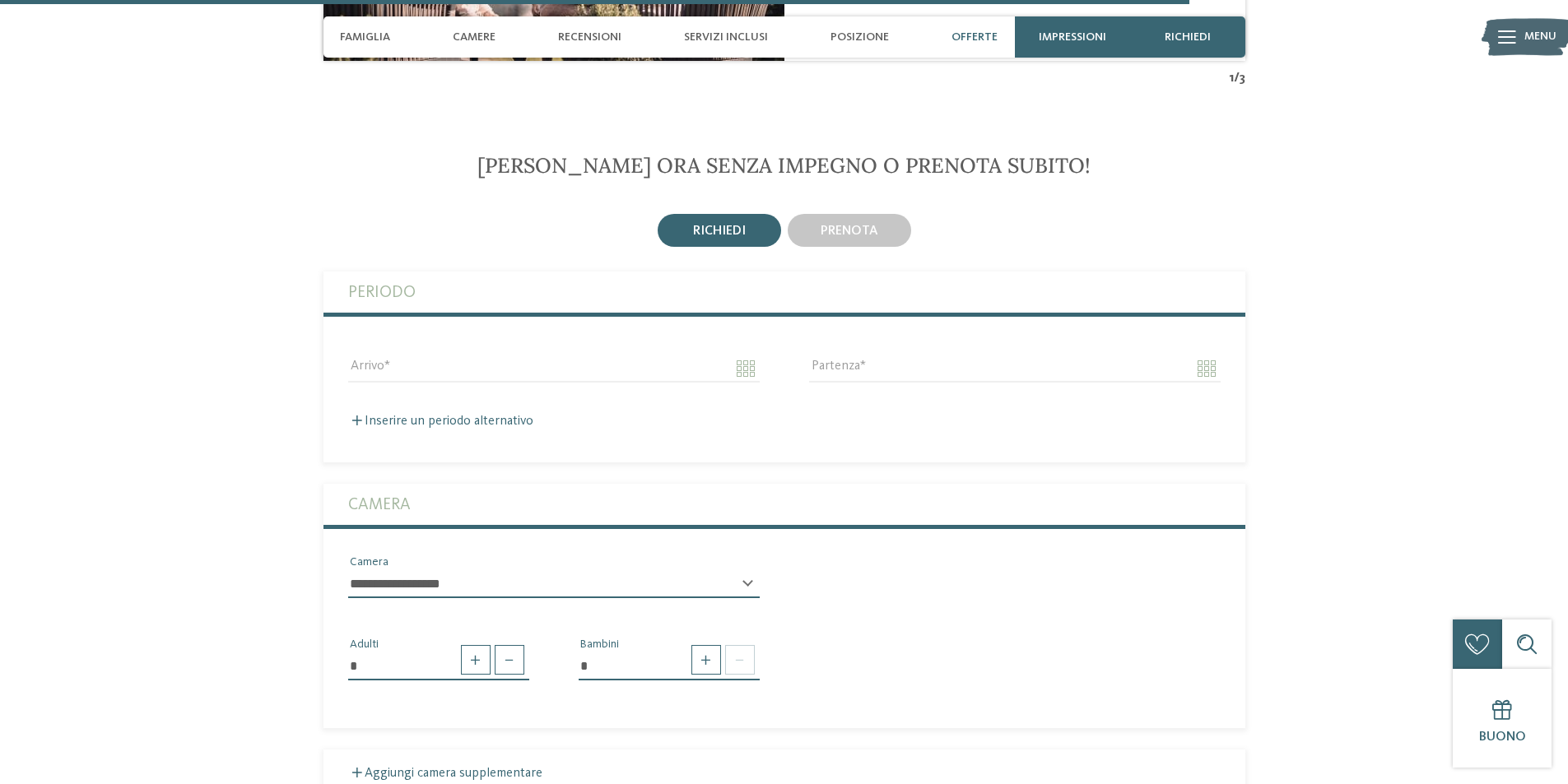
click at [720, 219] on div "richiedi" at bounding box center [719, 231] width 123 height 33
click at [483, 357] on input "Arrivo" at bounding box center [554, 369] width 412 height 28
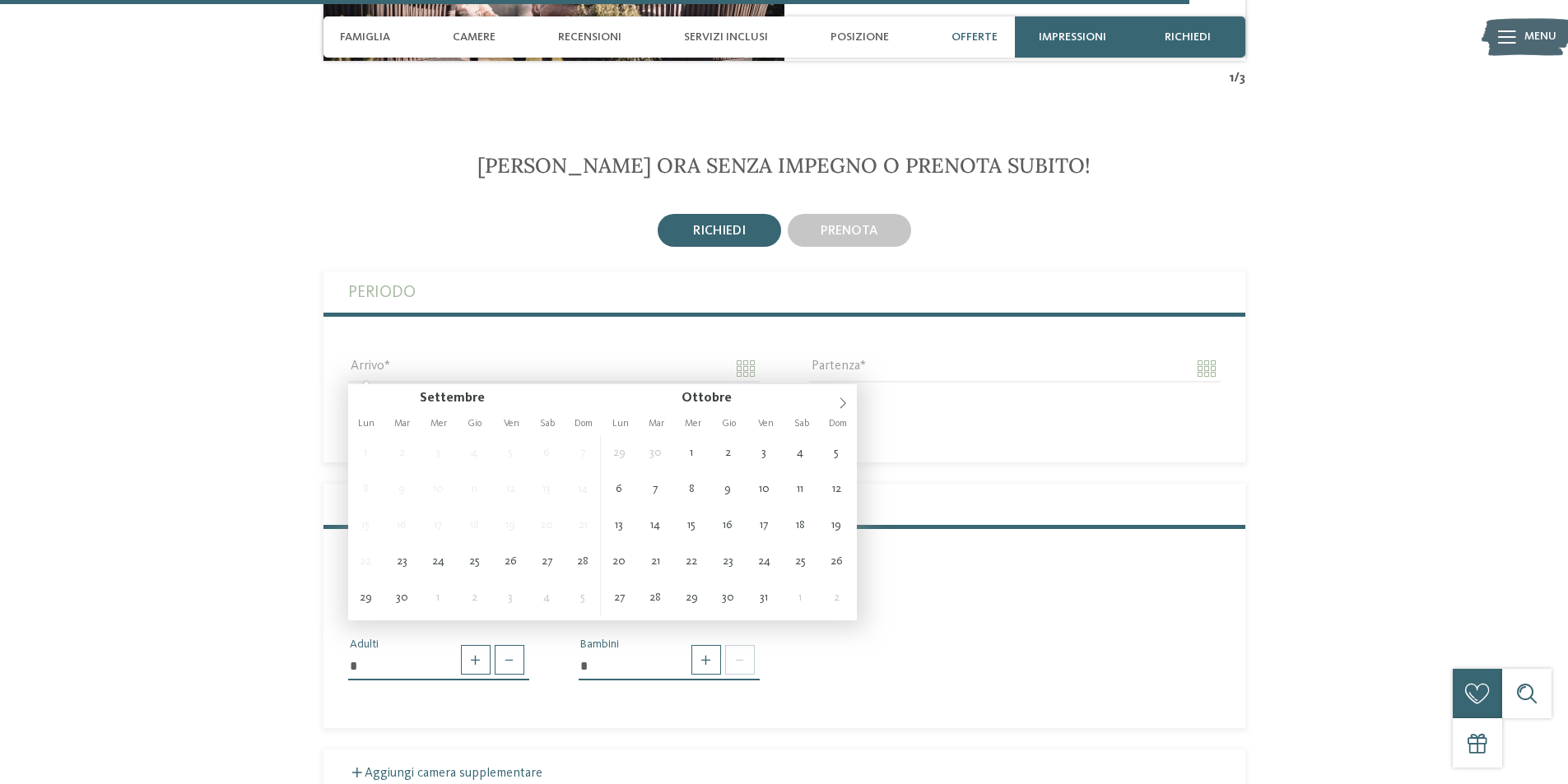
click at [575, 243] on div "richiedi [GEOGRAPHIC_DATA]" at bounding box center [784, 230] width 922 height 39
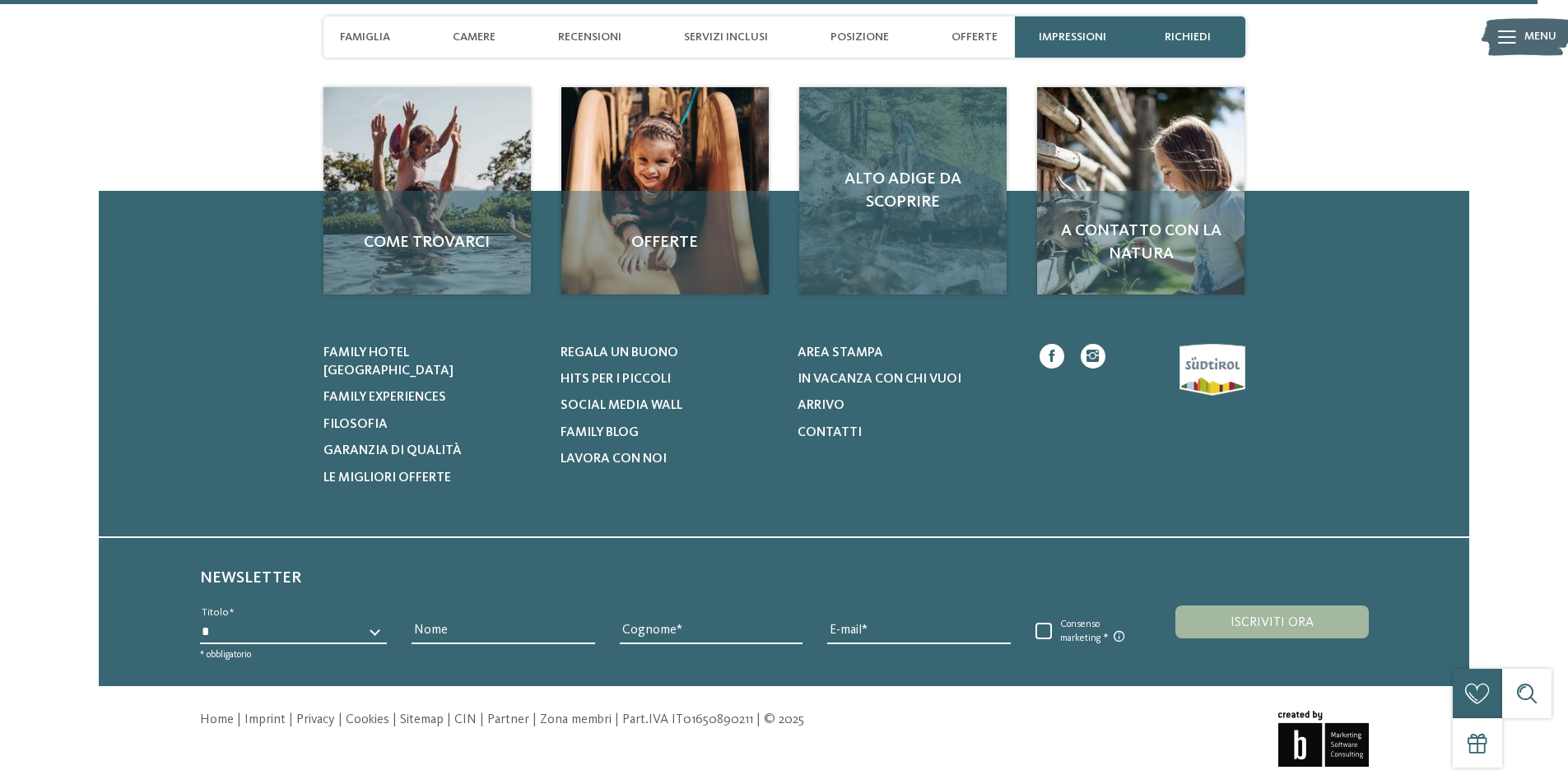
scroll to position [6294, 0]
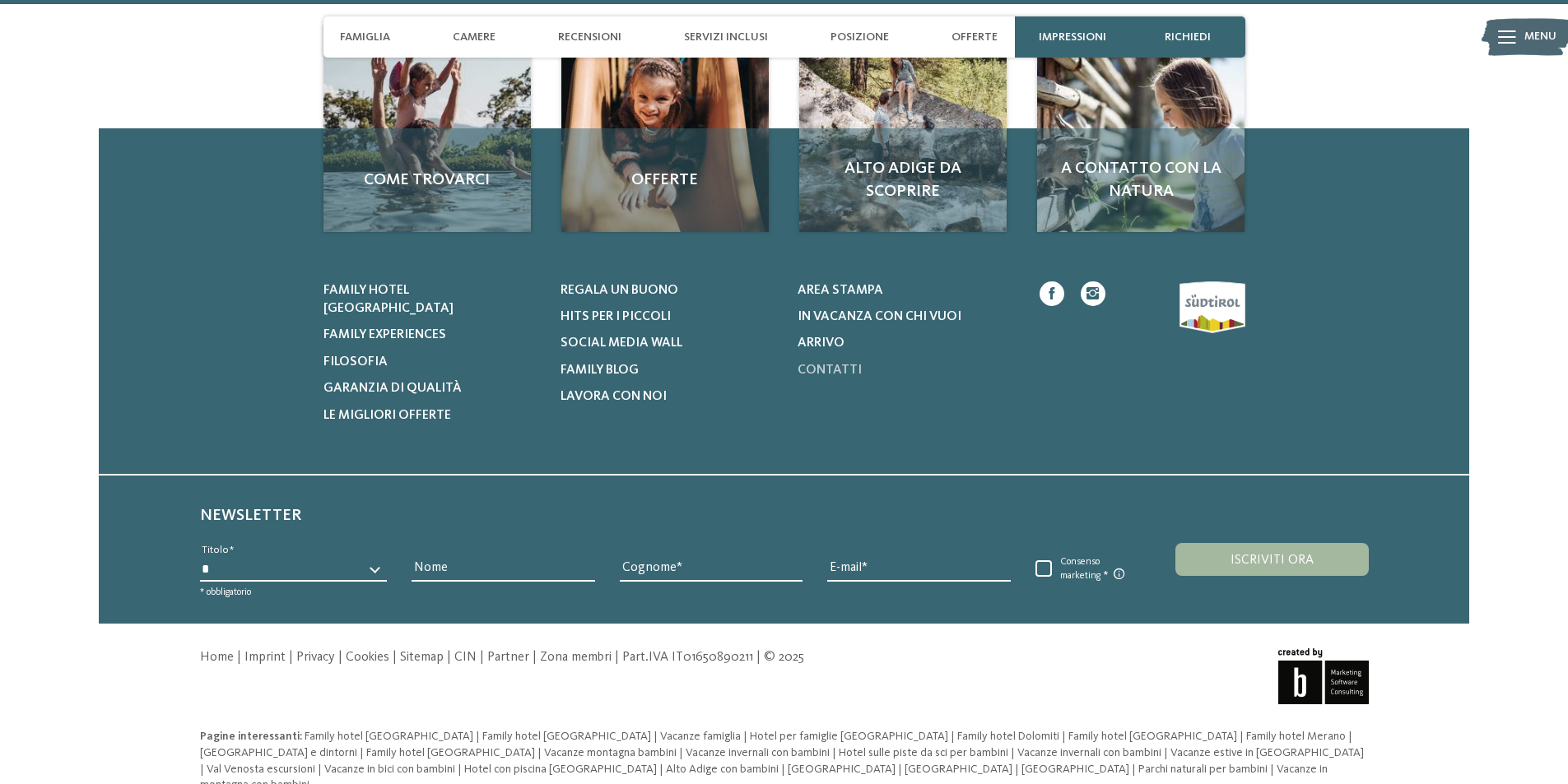
click at [826, 368] on span "Contatti" at bounding box center [829, 371] width 64 height 13
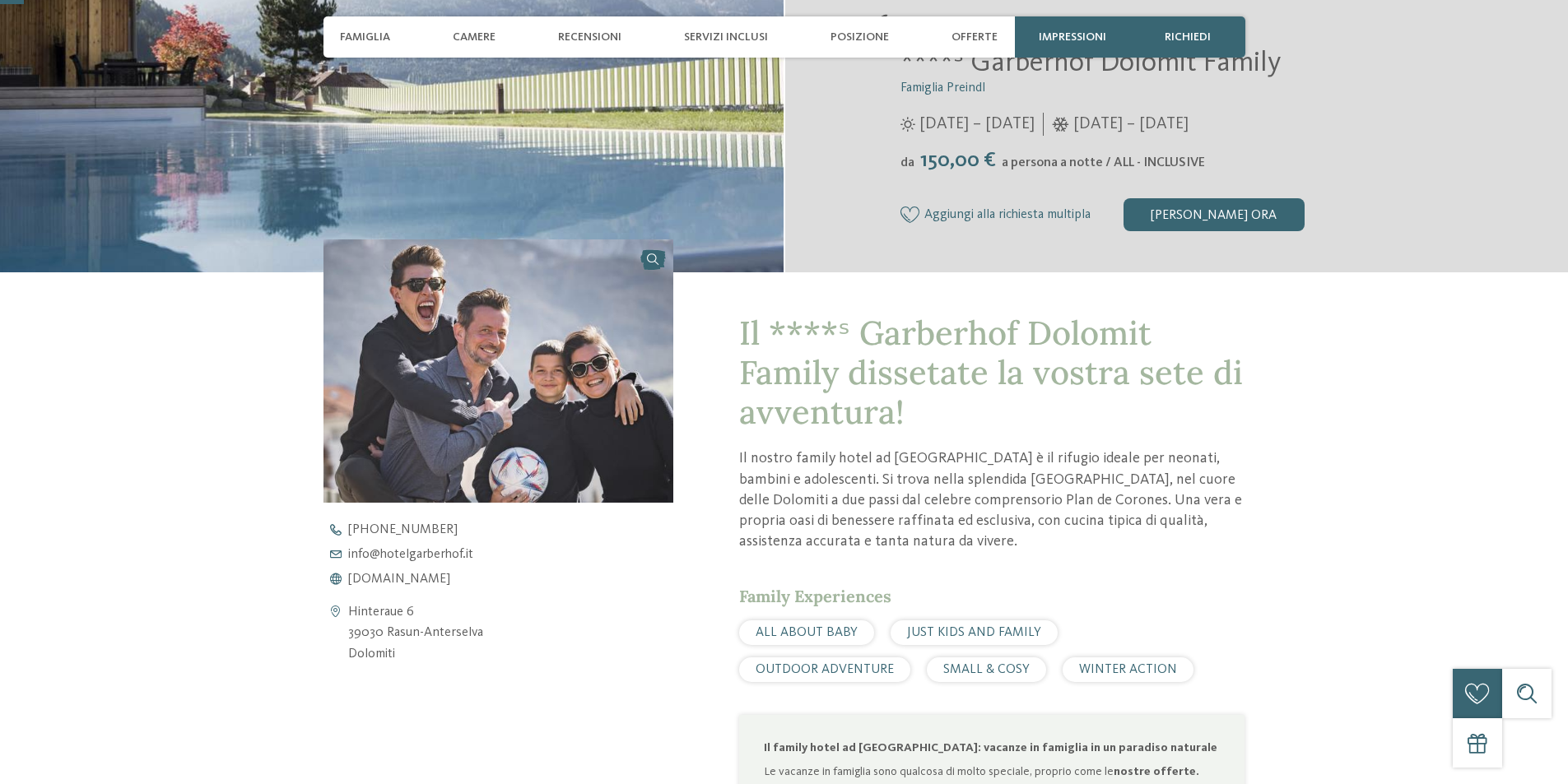
scroll to position [494, 0]
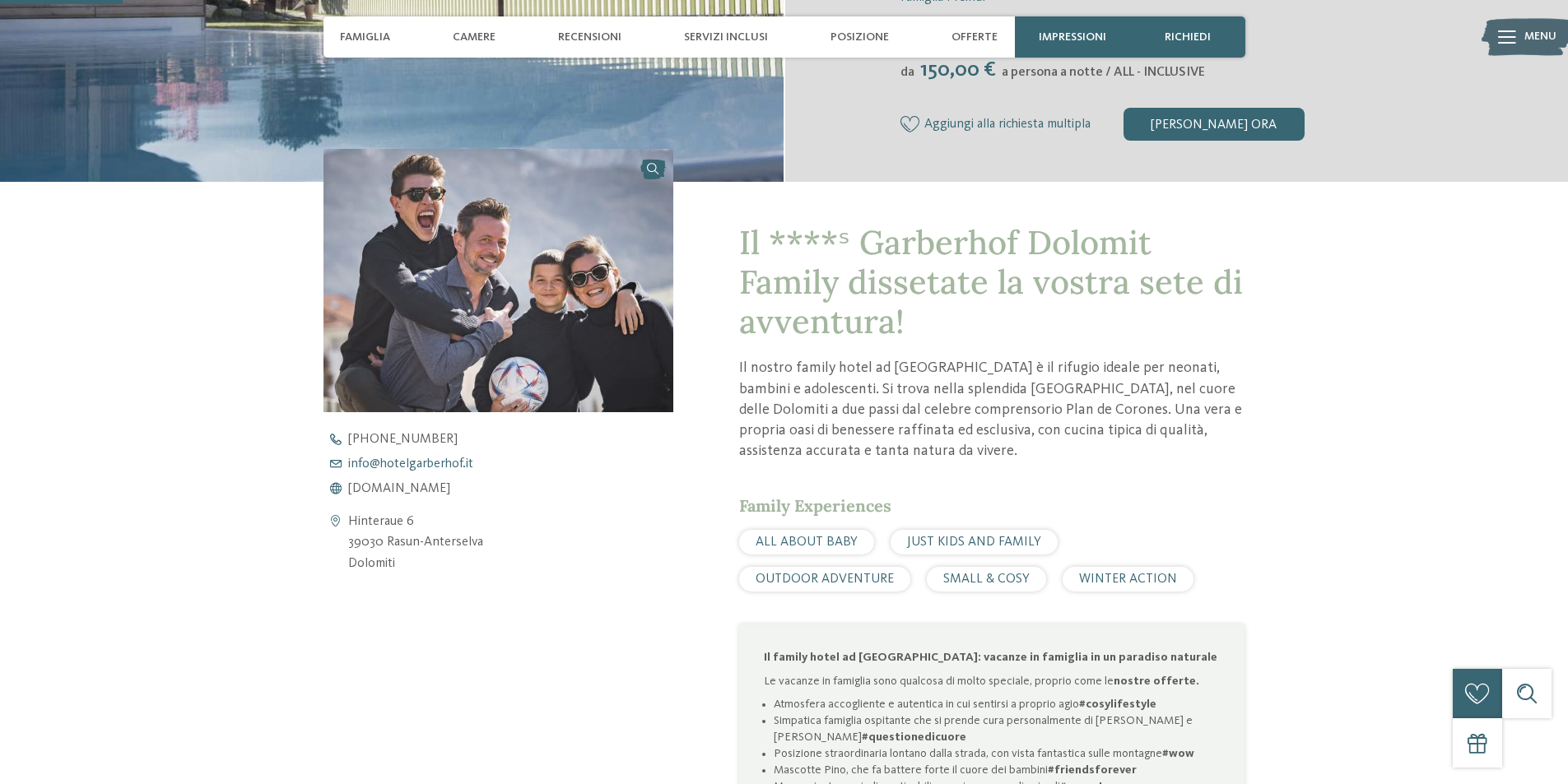
click at [399, 459] on span "info@ no-spam. hotelgarberhof. no-spam. it" at bounding box center [411, 464] width 125 height 13
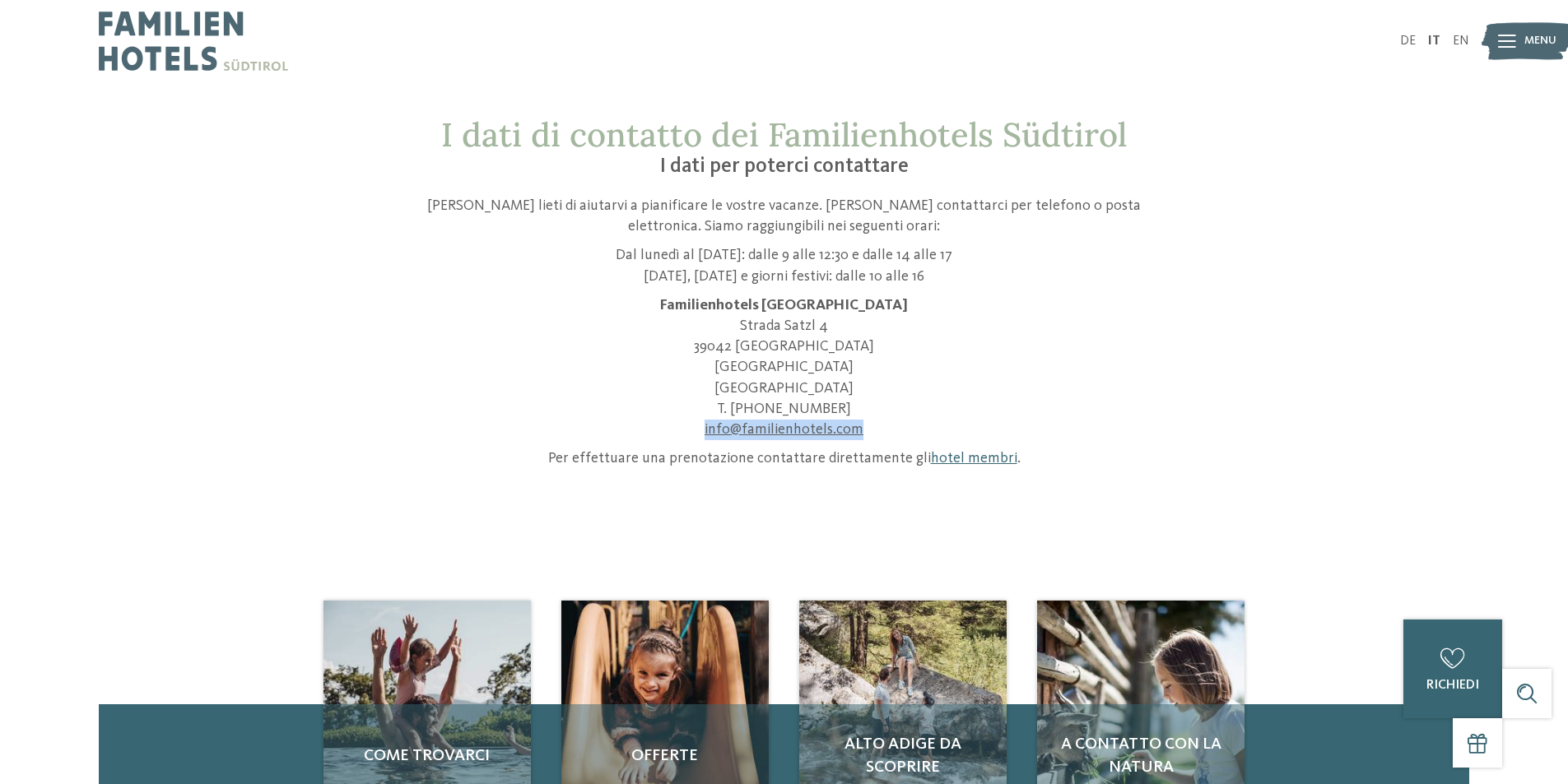
drag, startPoint x: 873, startPoint y: 431, endPoint x: 658, endPoint y: 430, distance: 215.0
click at [658, 430] on p "Familienhotels Südtirol Strada Satzl 4 39042 Bressanone Alto Adige Italia T. +3…" at bounding box center [784, 368] width 782 height 145
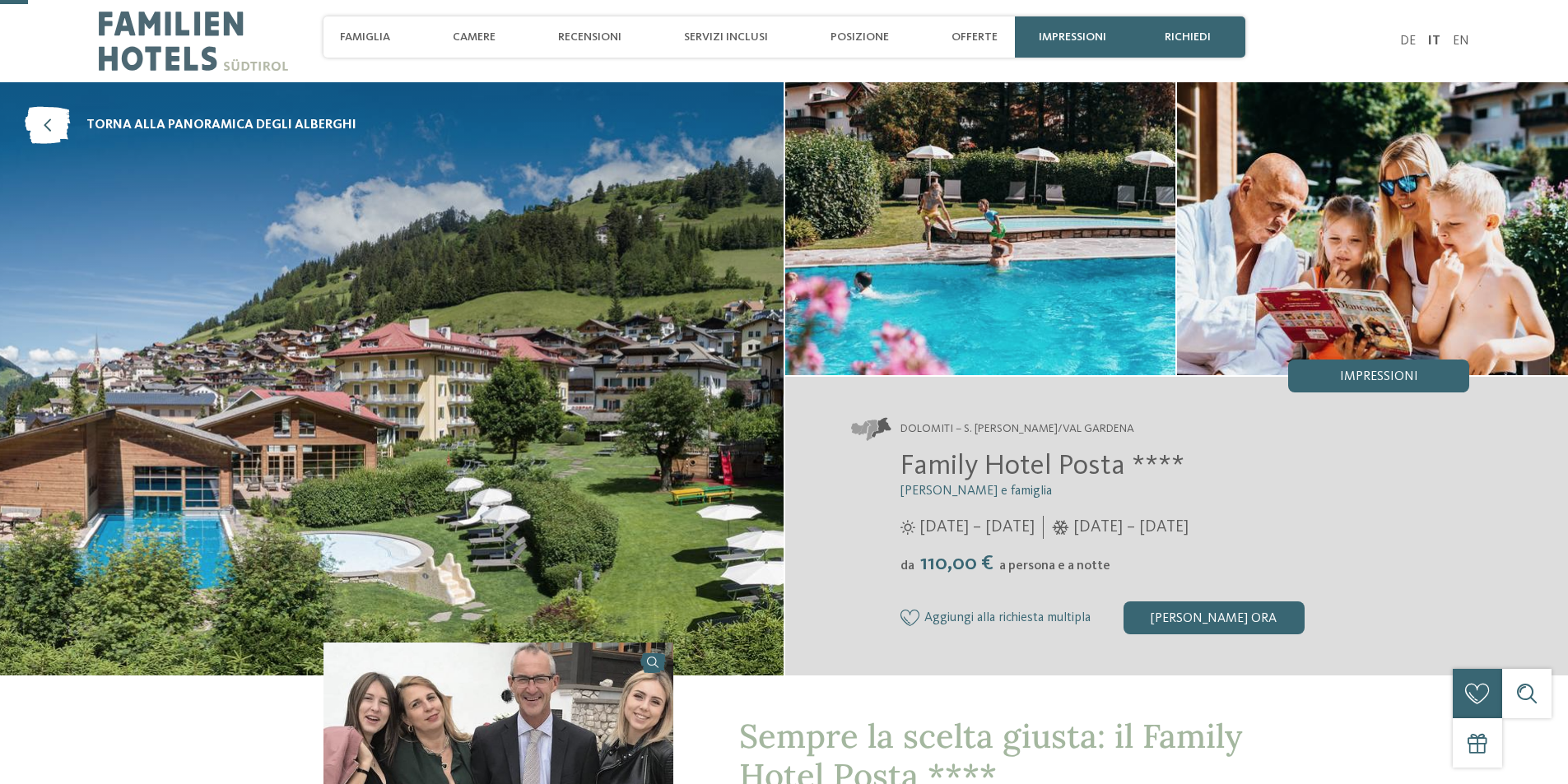
scroll to position [329, 0]
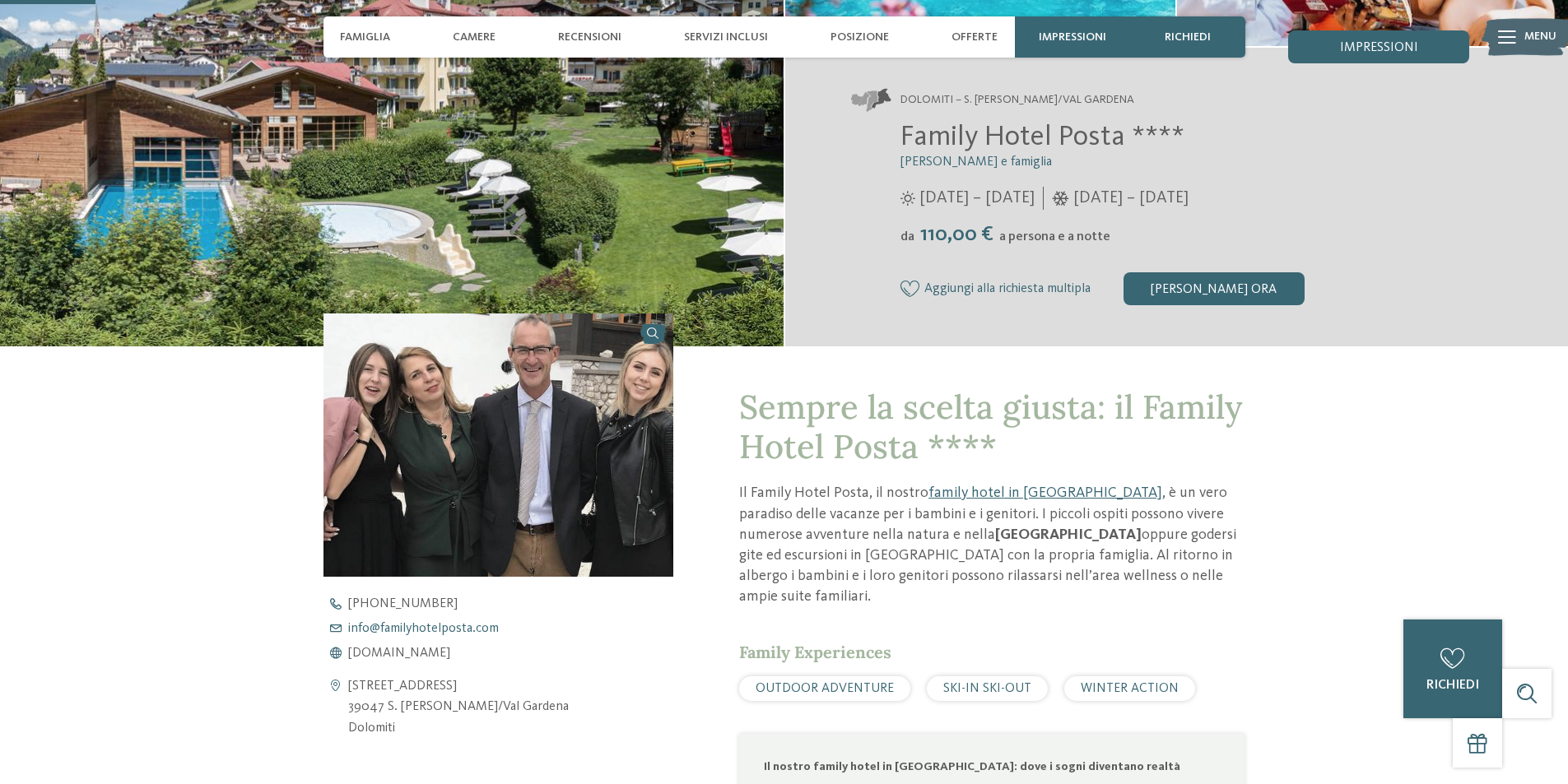
click at [433, 630] on span "info@ no-spam. familyhotelposta. no-spam. com" at bounding box center [423, 629] width 151 height 13
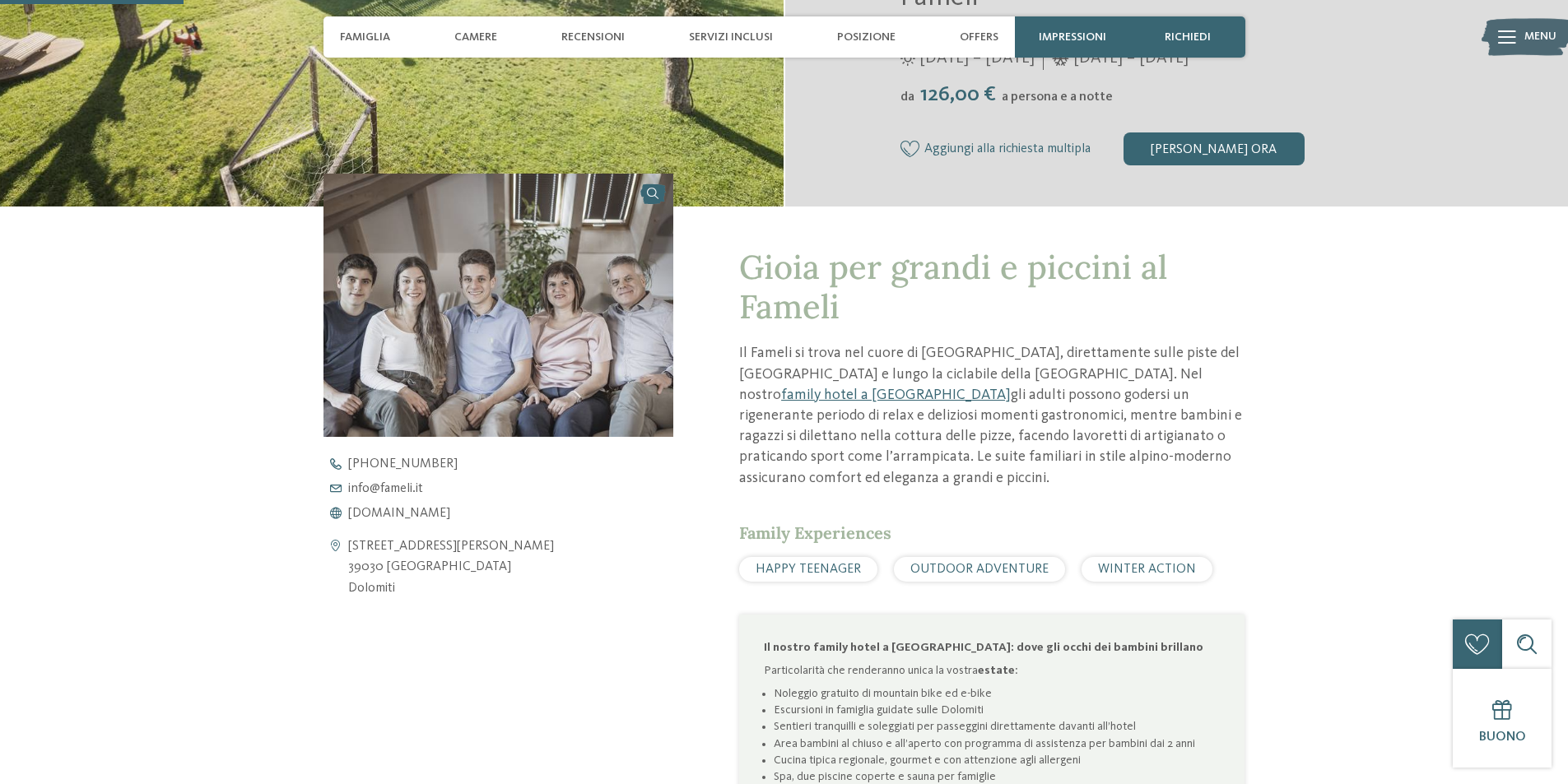
scroll to position [412, 0]
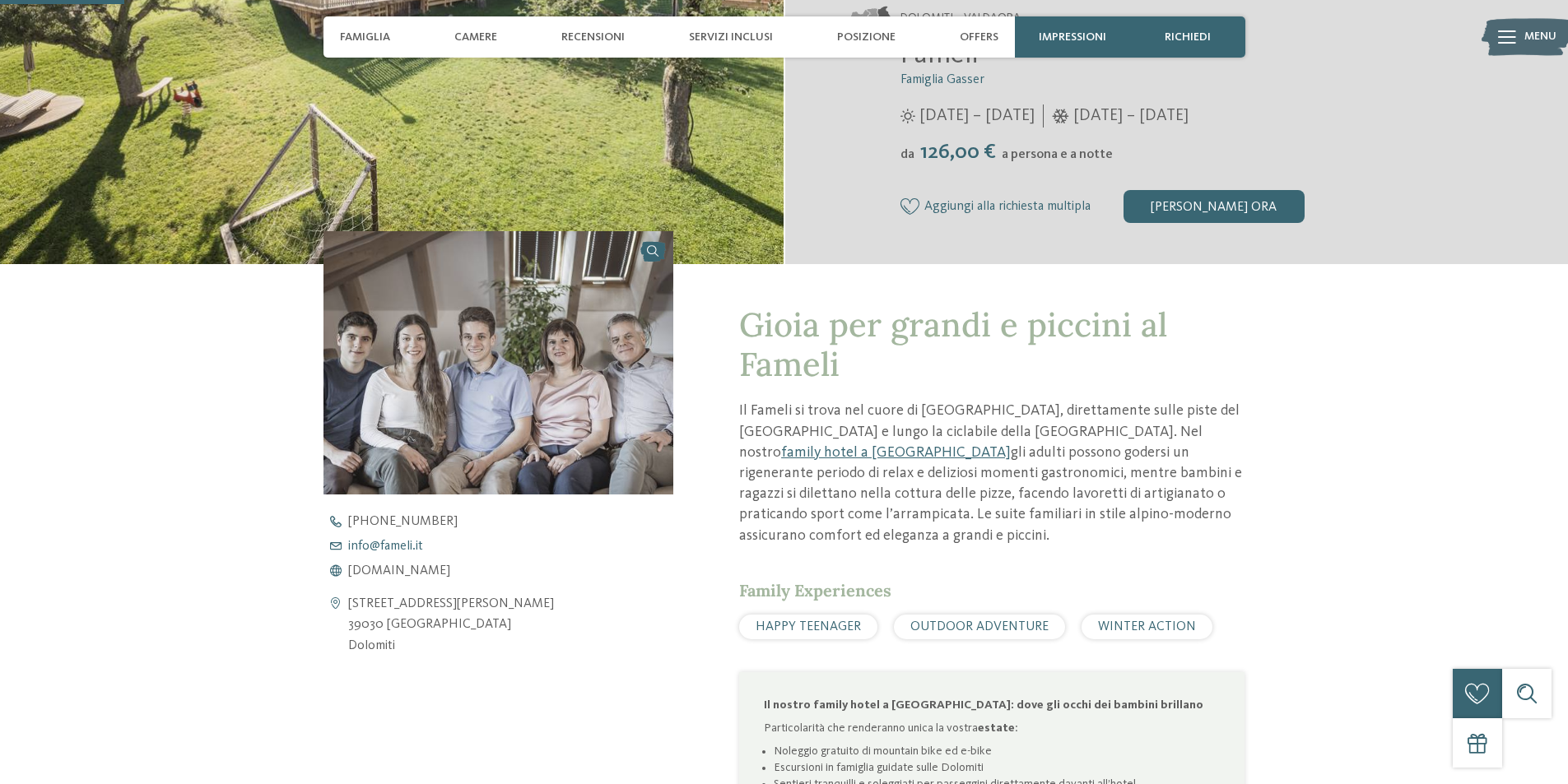
click at [403, 541] on span "info@ no-spam. fameli. no-spam. it" at bounding box center [386, 547] width 75 height 13
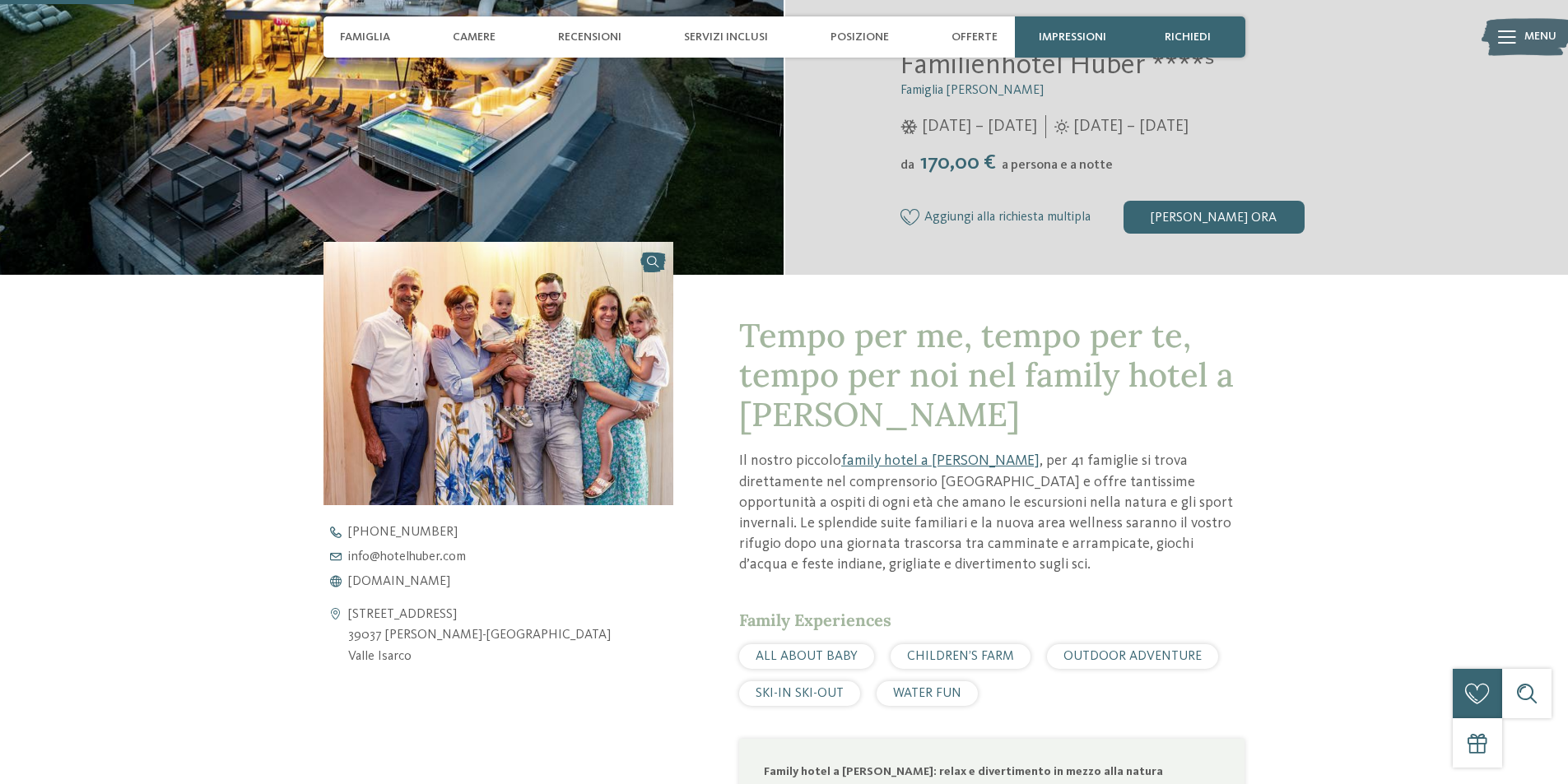
scroll to position [494, 0]
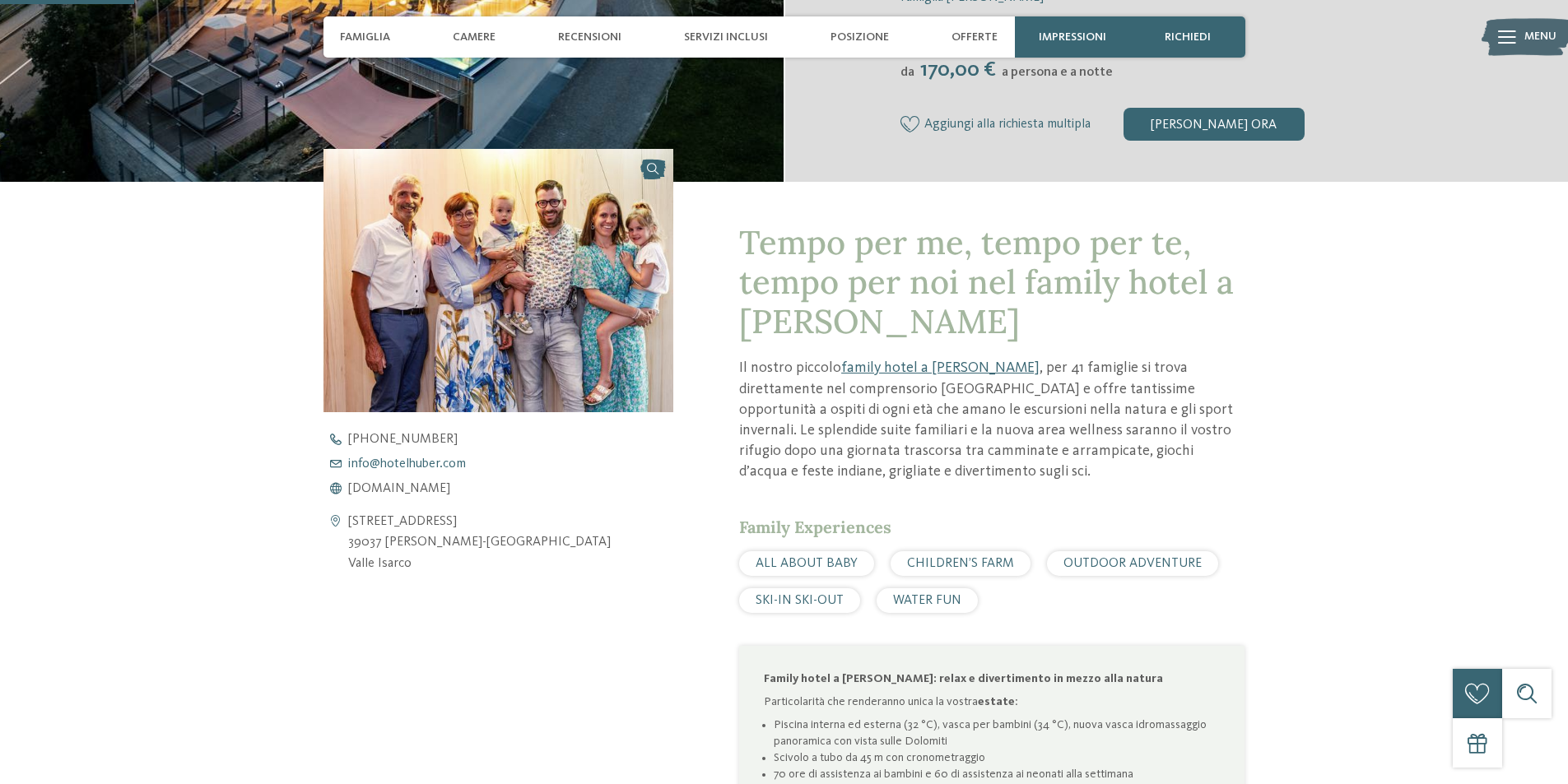
click at [406, 459] on span "info@ no-spam. hotelhuber. no-spam. com" at bounding box center [407, 464] width 118 height 13
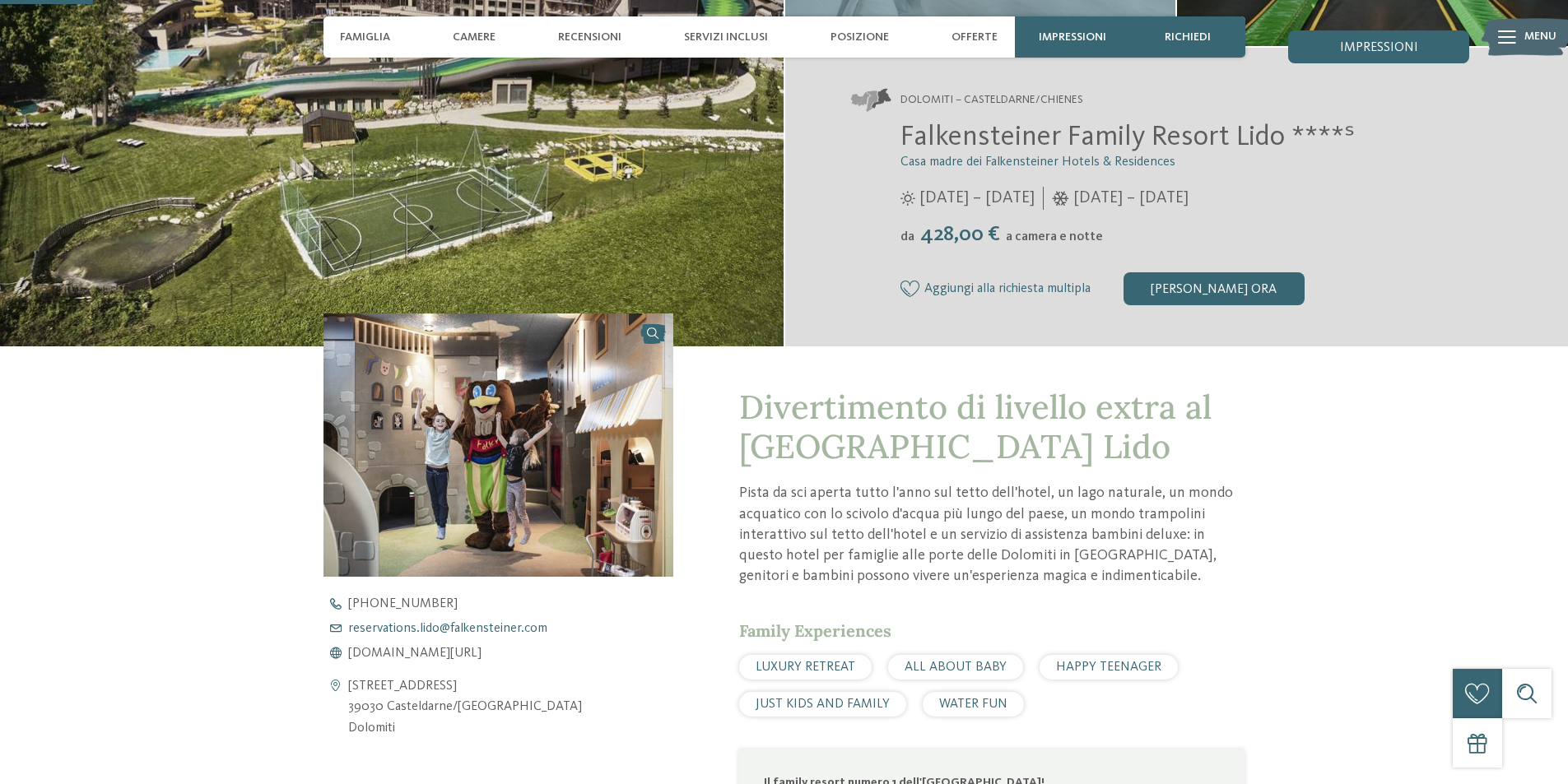
click at [497, 634] on span "reservations.lido@ no-spam. falkensteiner. no-spam. com" at bounding box center [448, 629] width 199 height 13
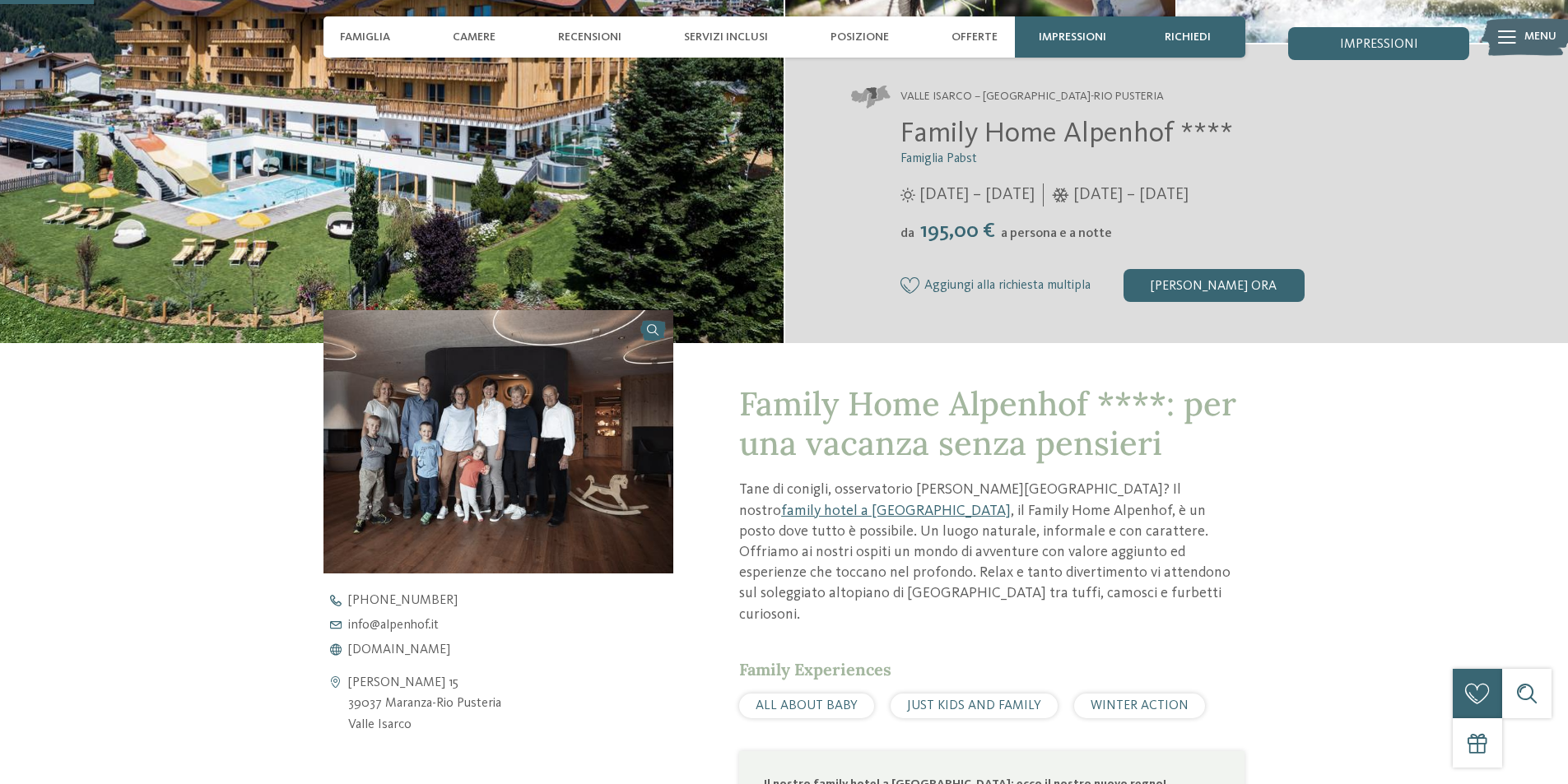
scroll to position [494, 0]
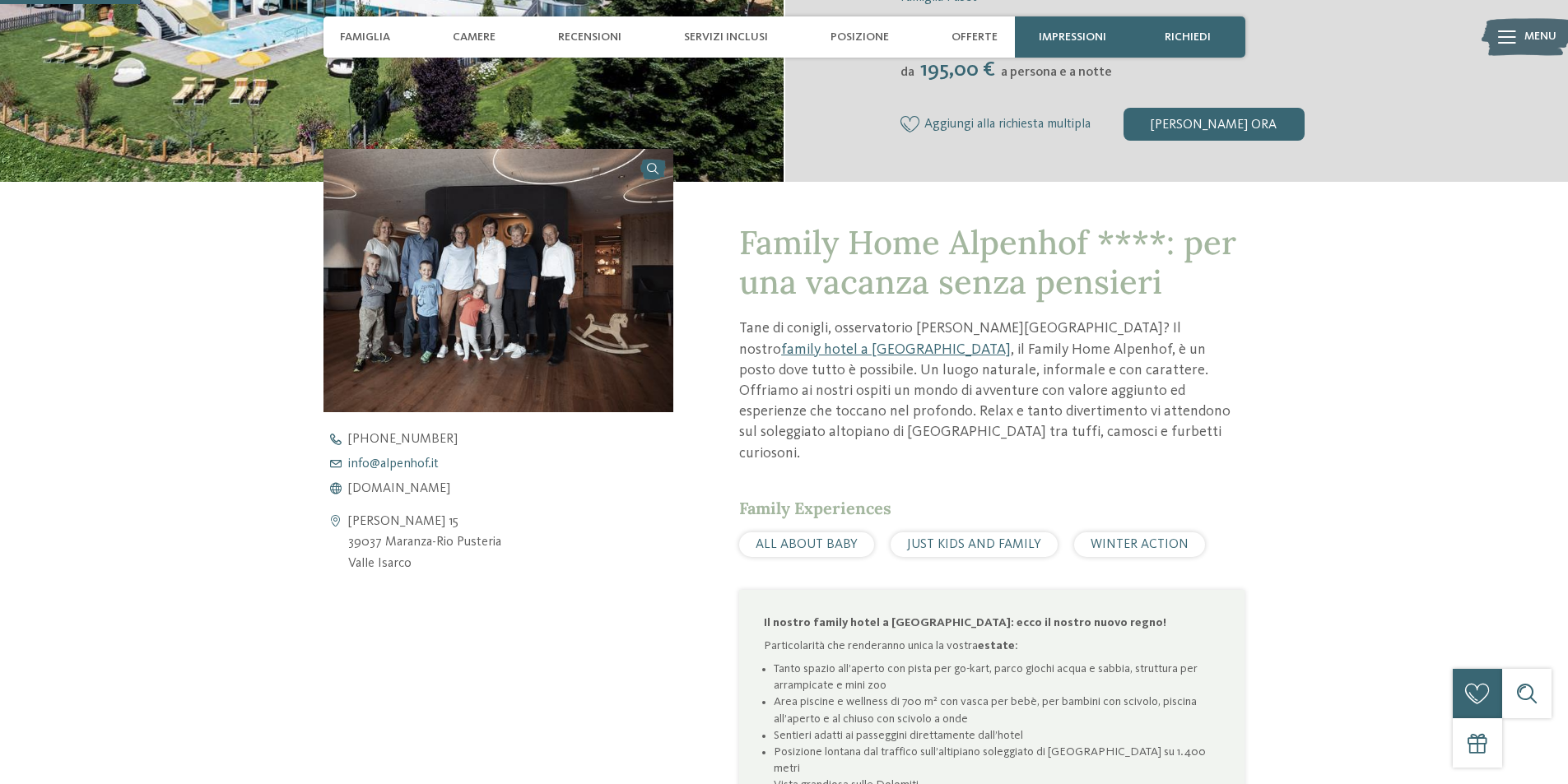
click at [427, 462] on span "info@ no-spam. alpenhof. no-spam. it" at bounding box center [393, 464] width 91 height 13
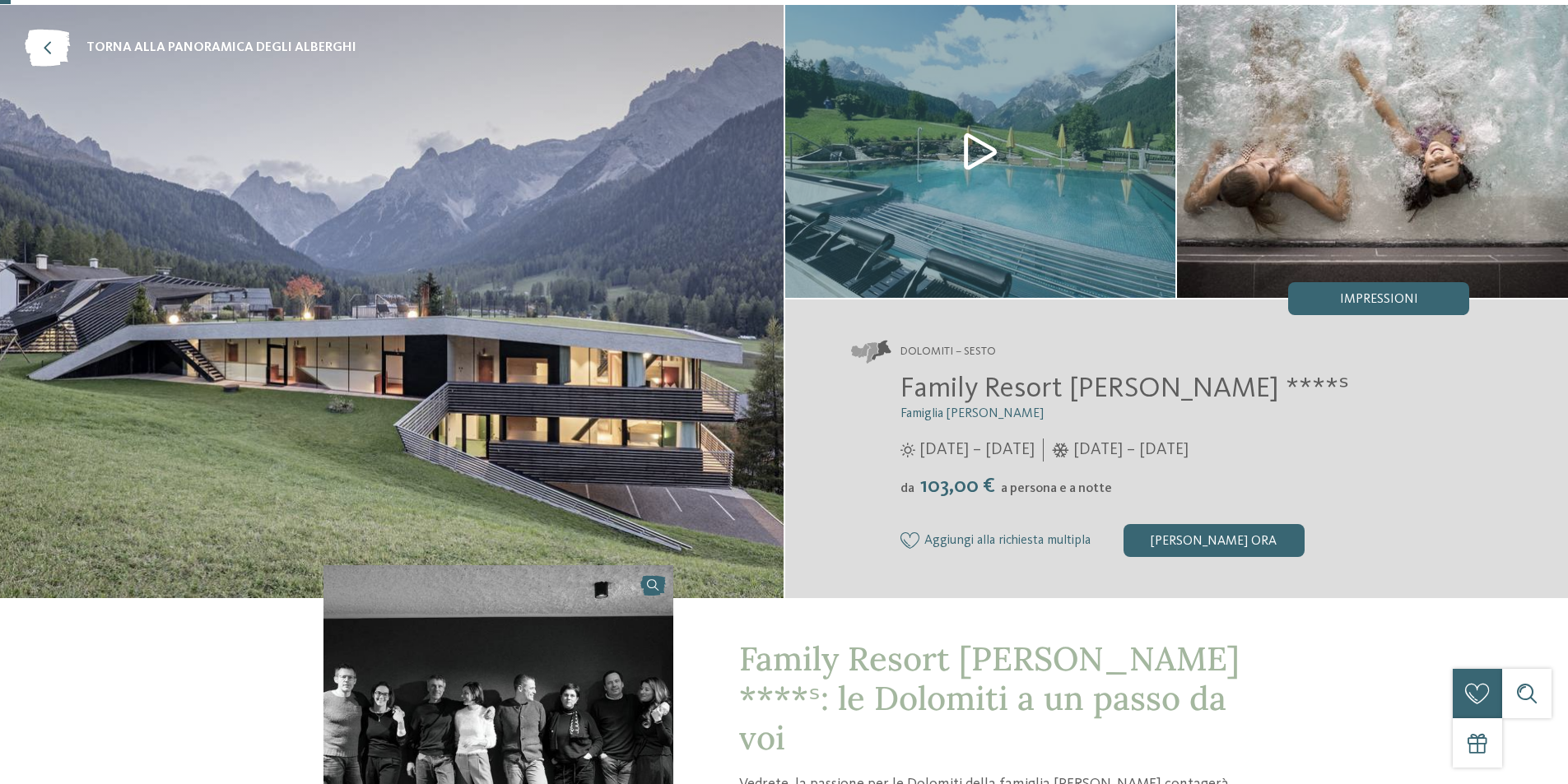
scroll to position [576, 0]
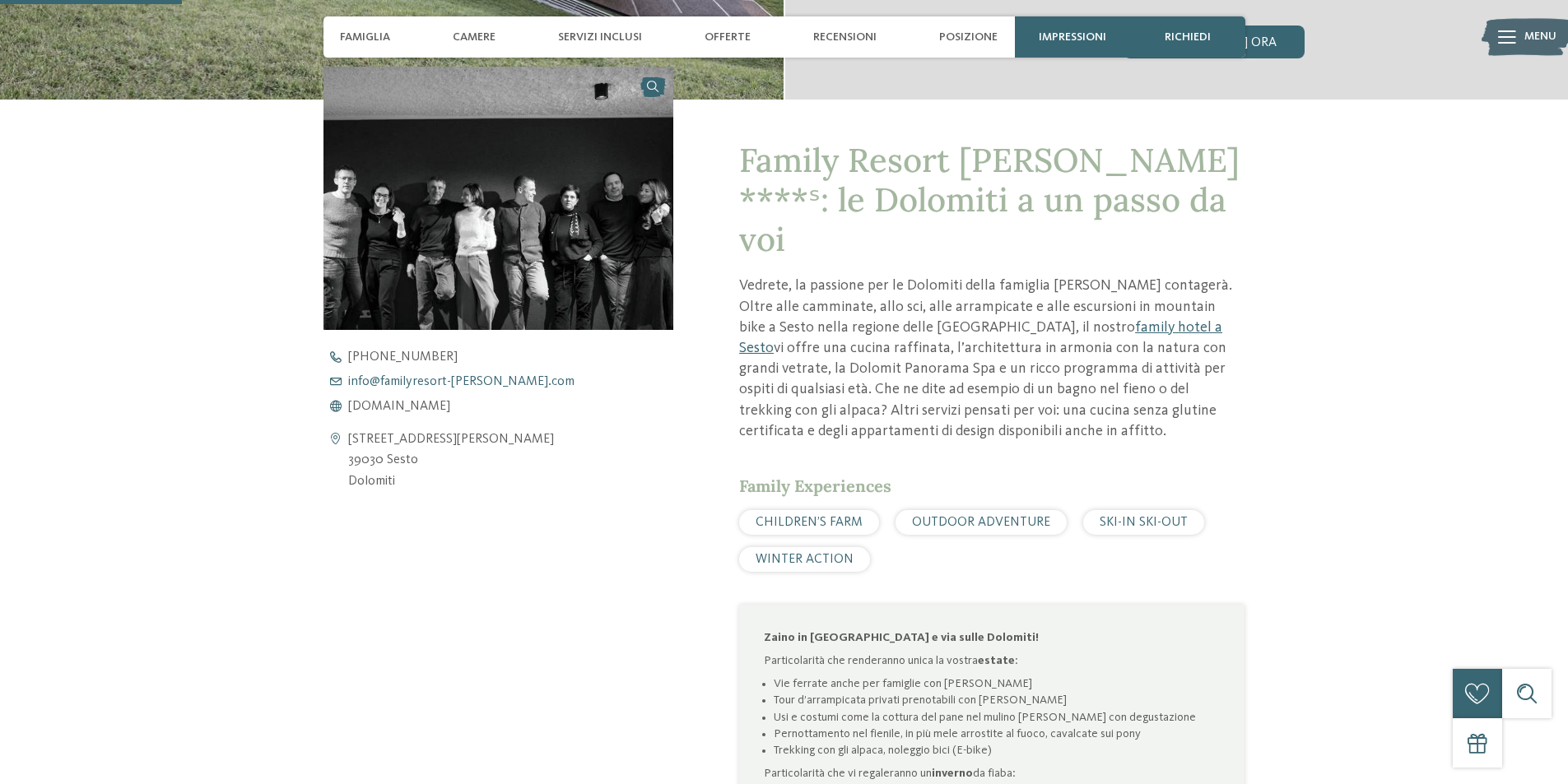
click at [412, 375] on span "info@ no-spam. familyresort-[PERSON_NAME]. no-spam. com" at bounding box center [462, 382] width 227 height 13
